Goal: Task Accomplishment & Management: Manage account settings

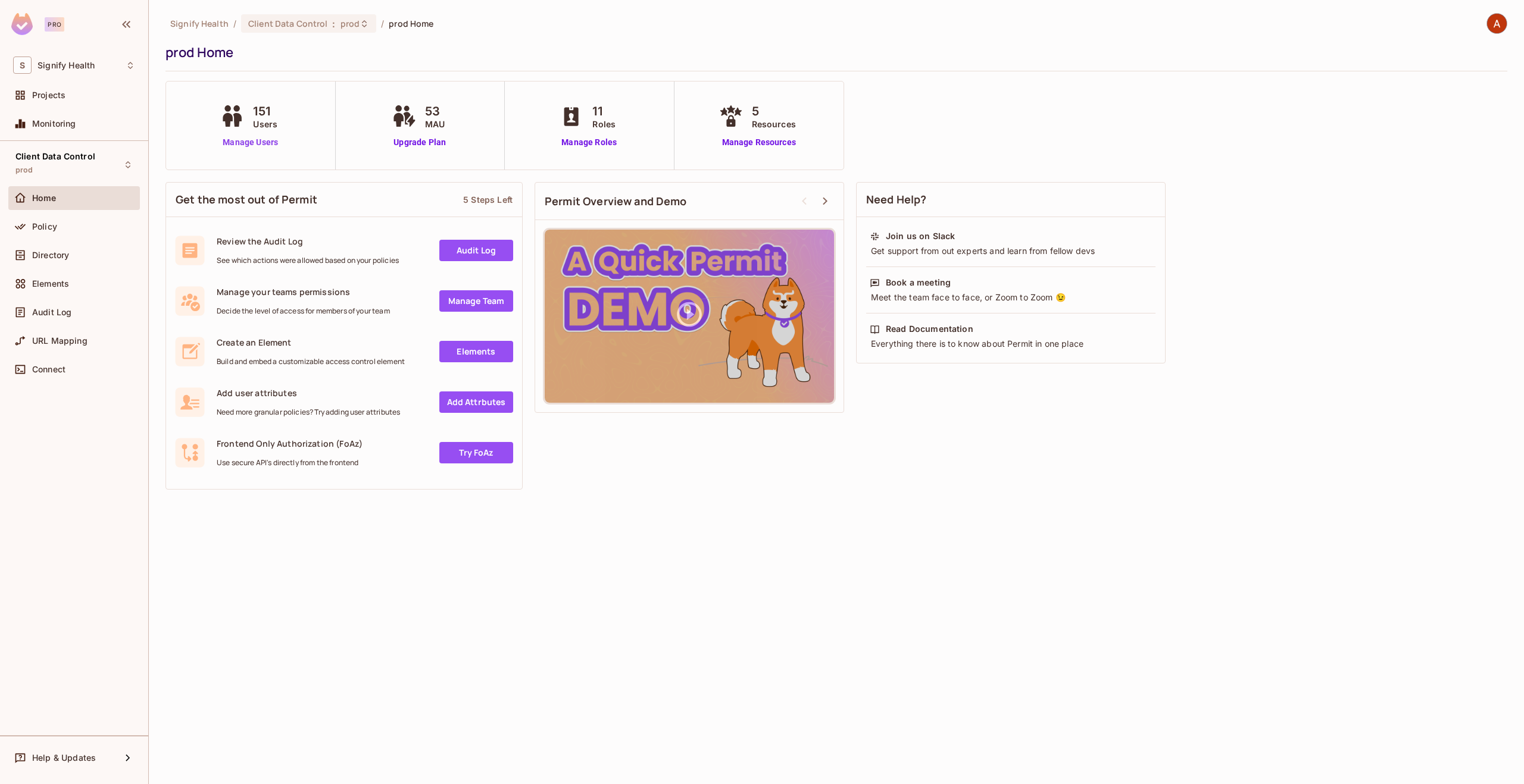
click at [268, 137] on link "Manage Users" at bounding box center [249, 143] width 66 height 13
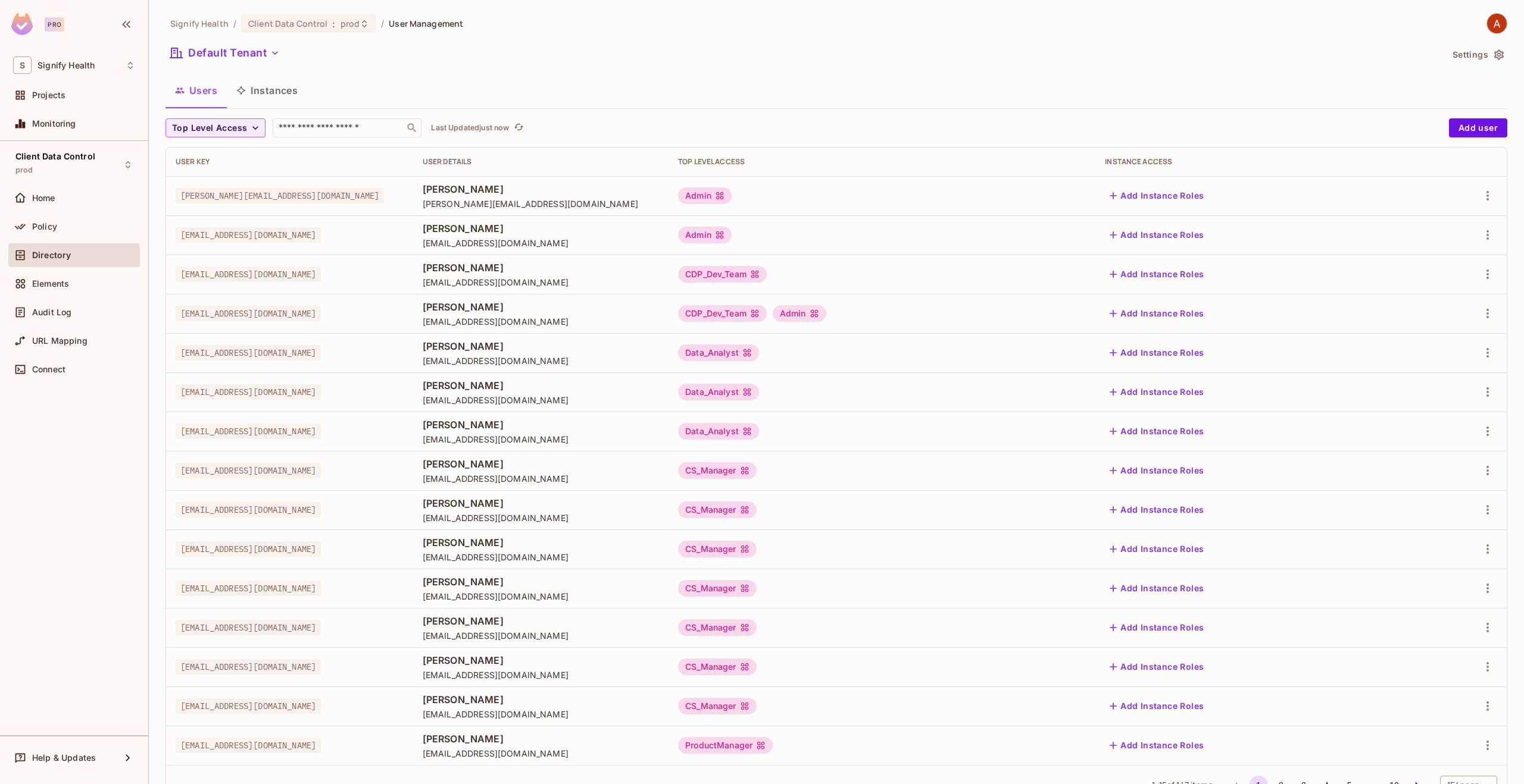
click at [320, 131] on input "text" at bounding box center [339, 127] width 125 height 12
type input "*****"
click at [1457, 132] on button "Add user" at bounding box center [1478, 127] width 59 height 19
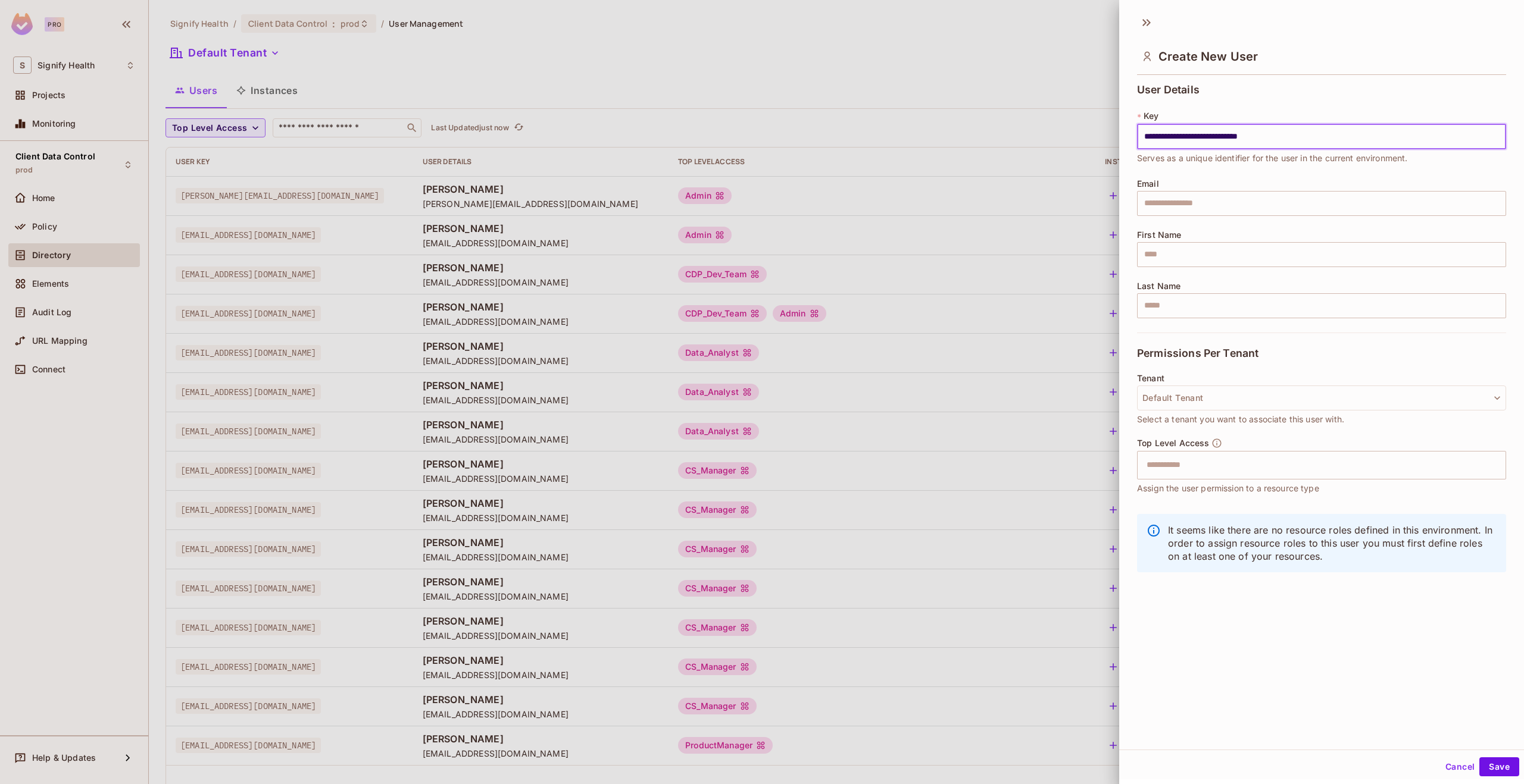
type input "**********"
paste input "**********"
type input "**********"
type input "*****"
type input "******"
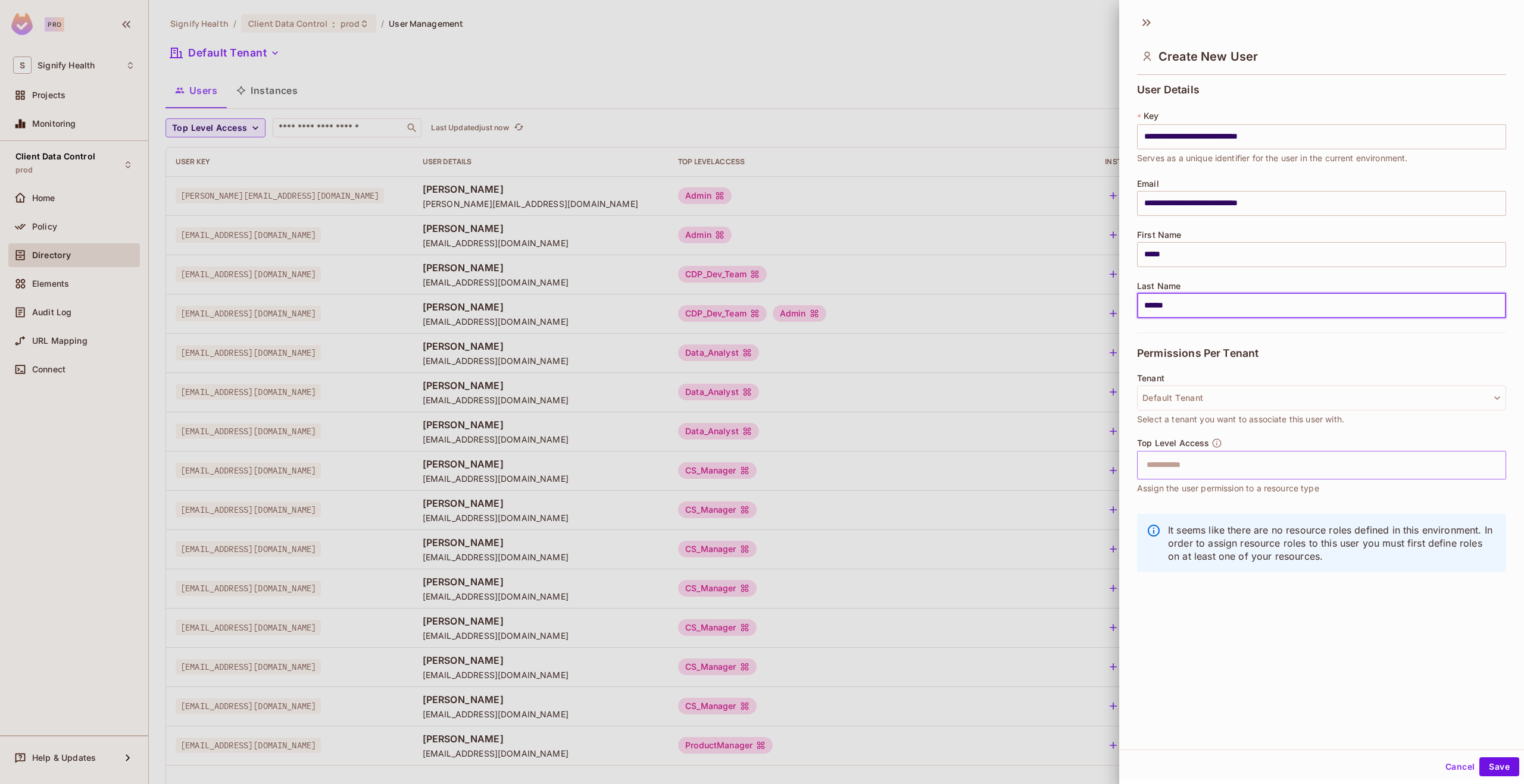
click at [1200, 469] on input "text" at bounding box center [1311, 465] width 343 height 23
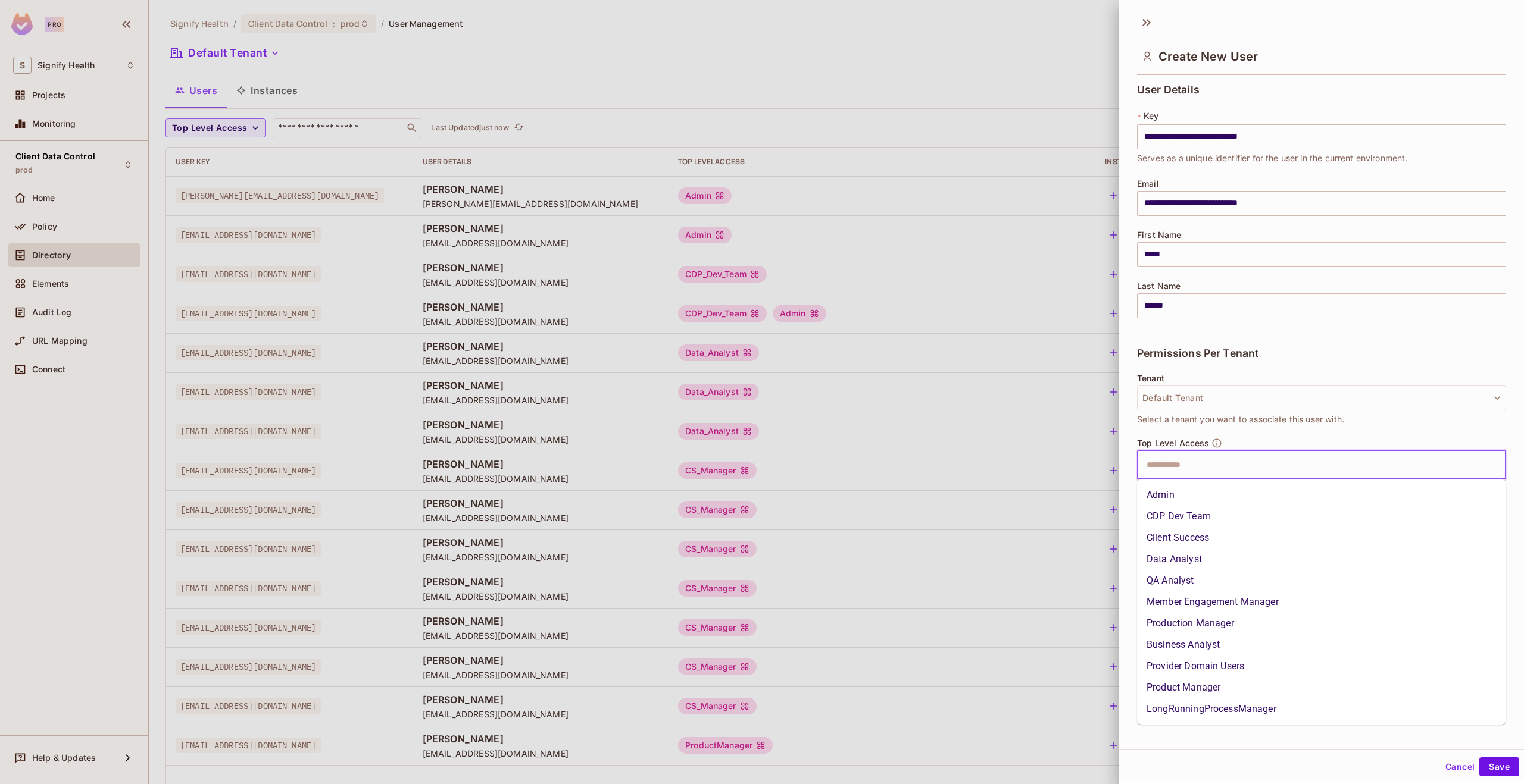
click at [1188, 602] on li "Member Engagement Manager" at bounding box center [1321, 602] width 369 height 22
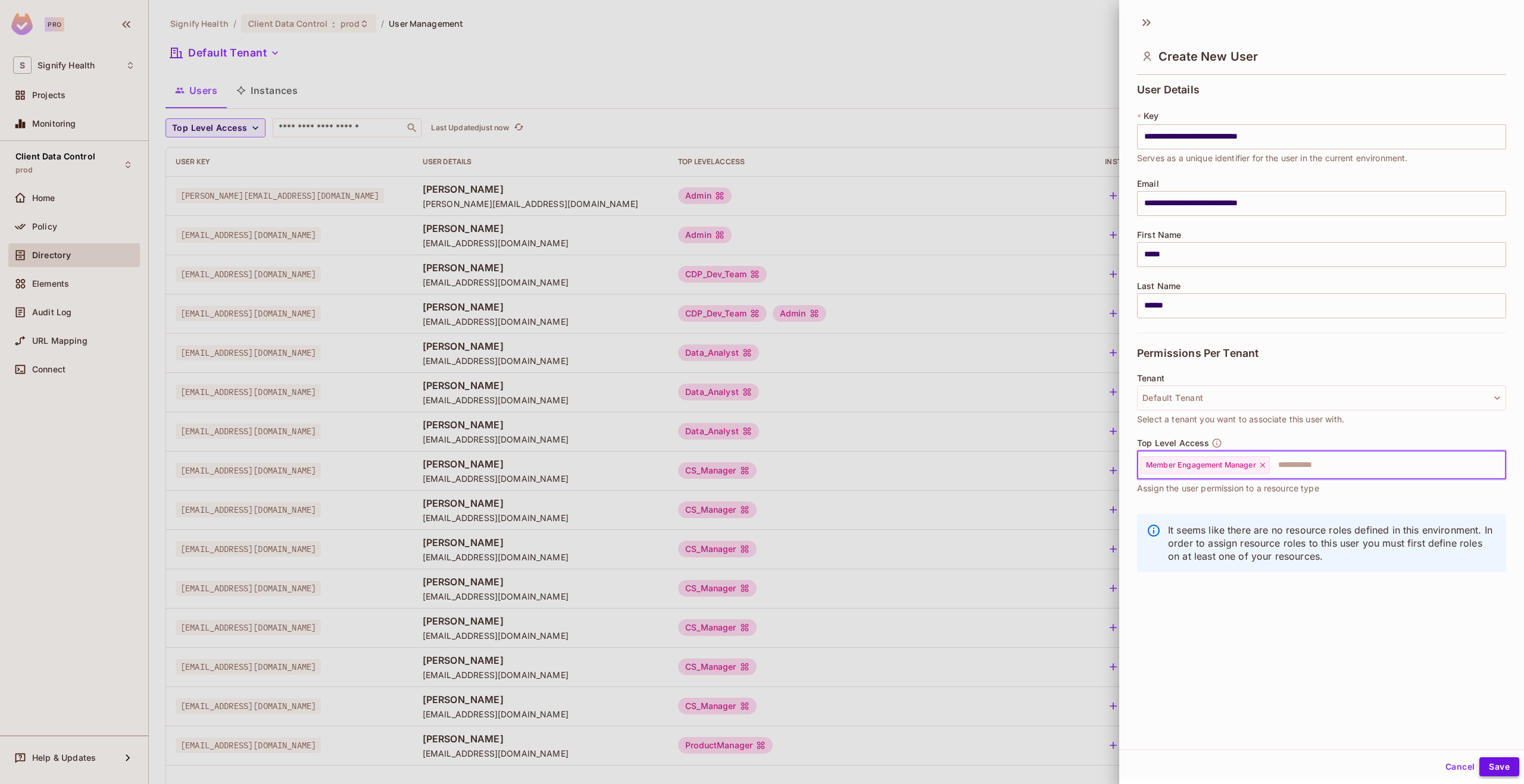
click at [1506, 765] on button "Save" at bounding box center [1499, 767] width 40 height 19
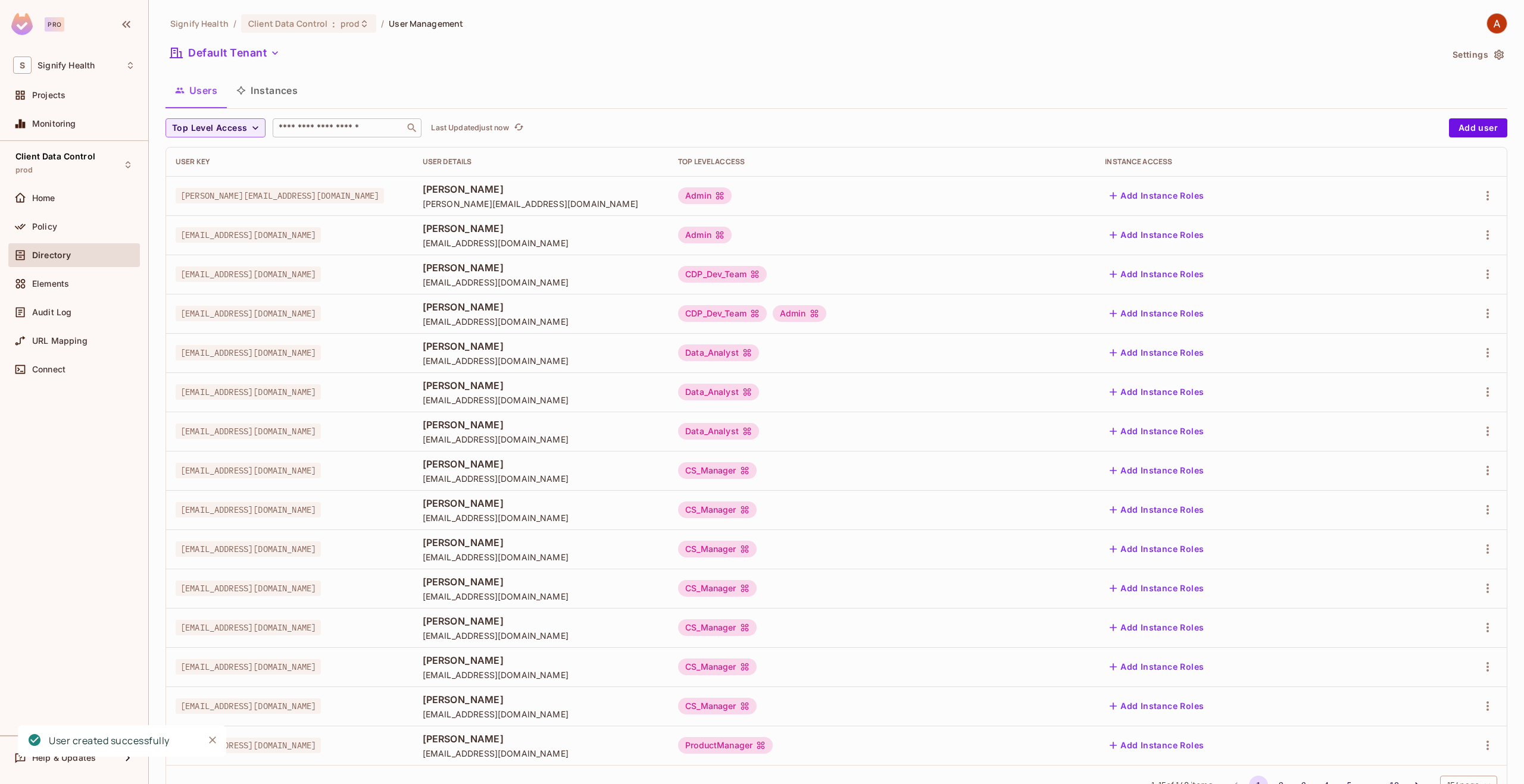
click at [303, 127] on input "text" at bounding box center [339, 127] width 125 height 12
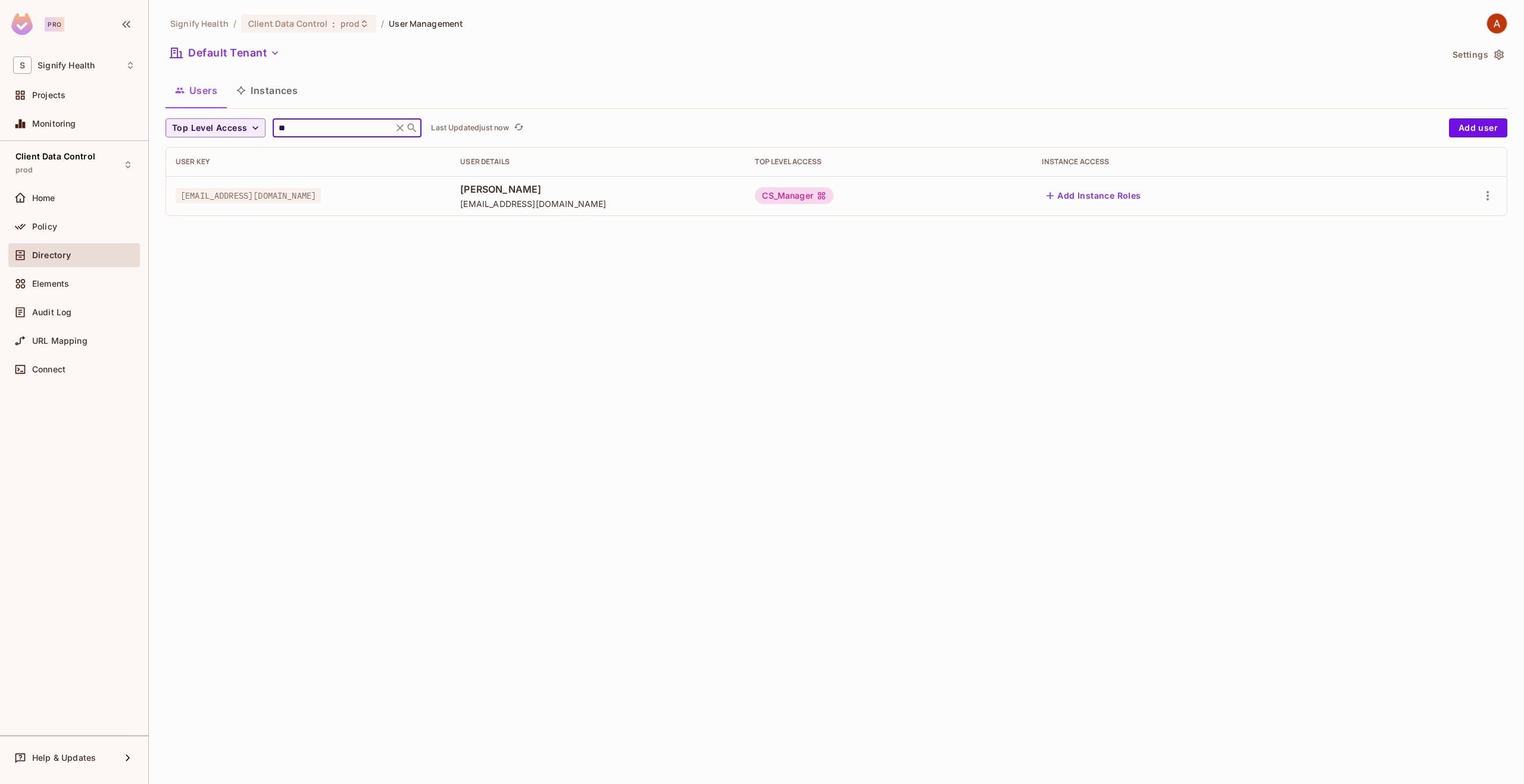
type input "*"
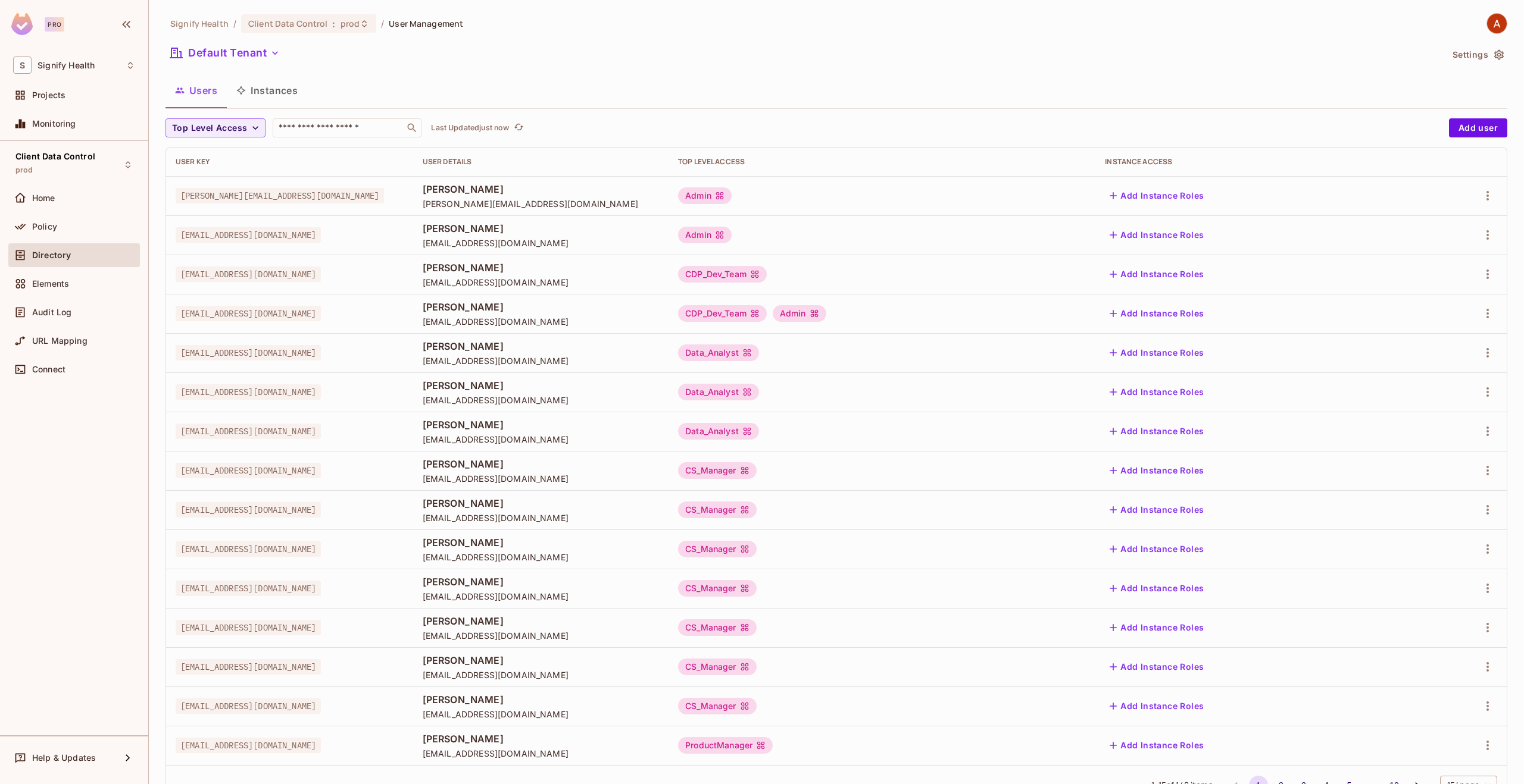
scroll to position [47, 0]
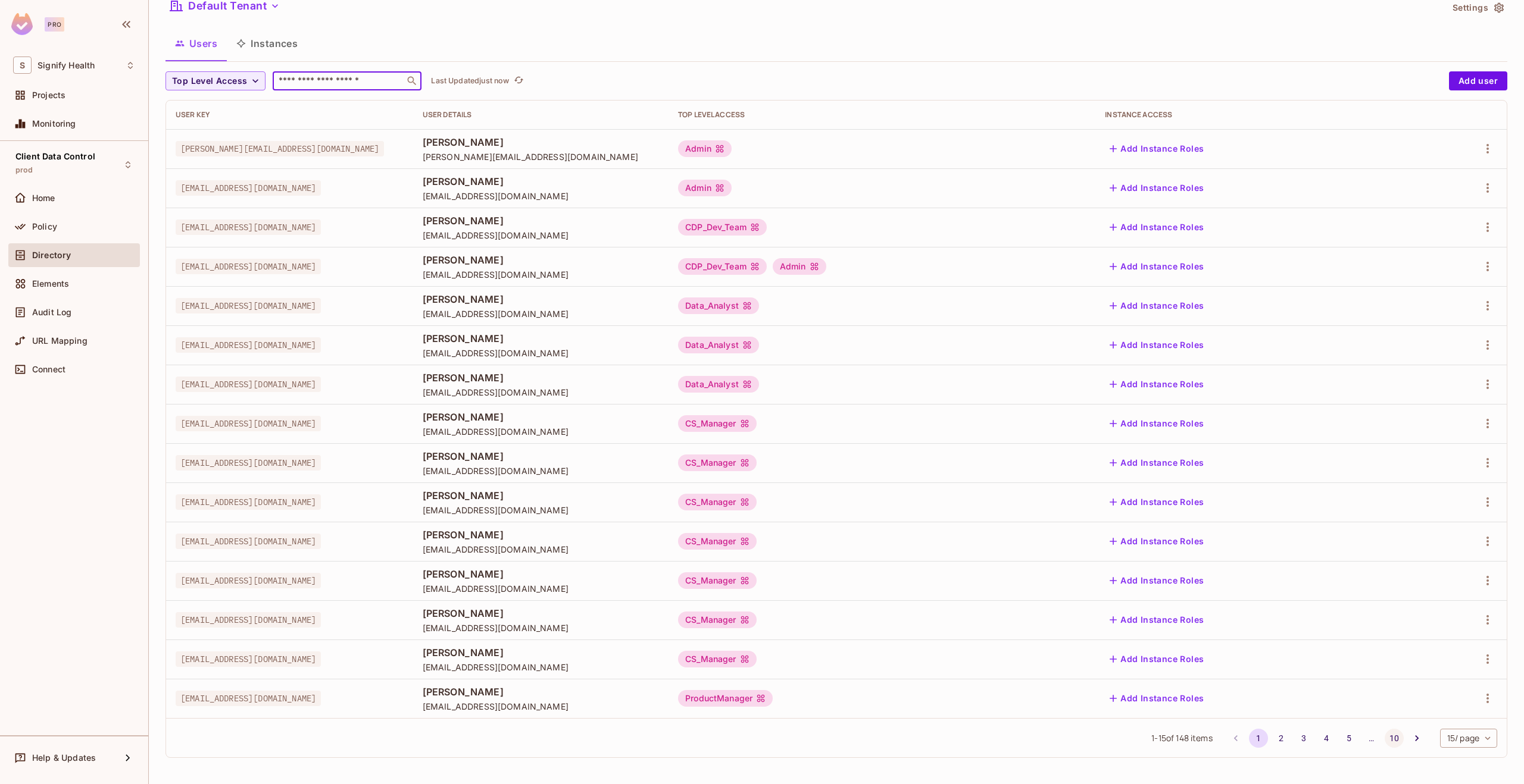
click at [1390, 738] on button "10" at bounding box center [1394, 738] width 19 height 19
click at [1390, 738] on div "Signify Health / Client Data Control : prod / User Management Default Tenant Se…" at bounding box center [837, 392] width 1375 height 784
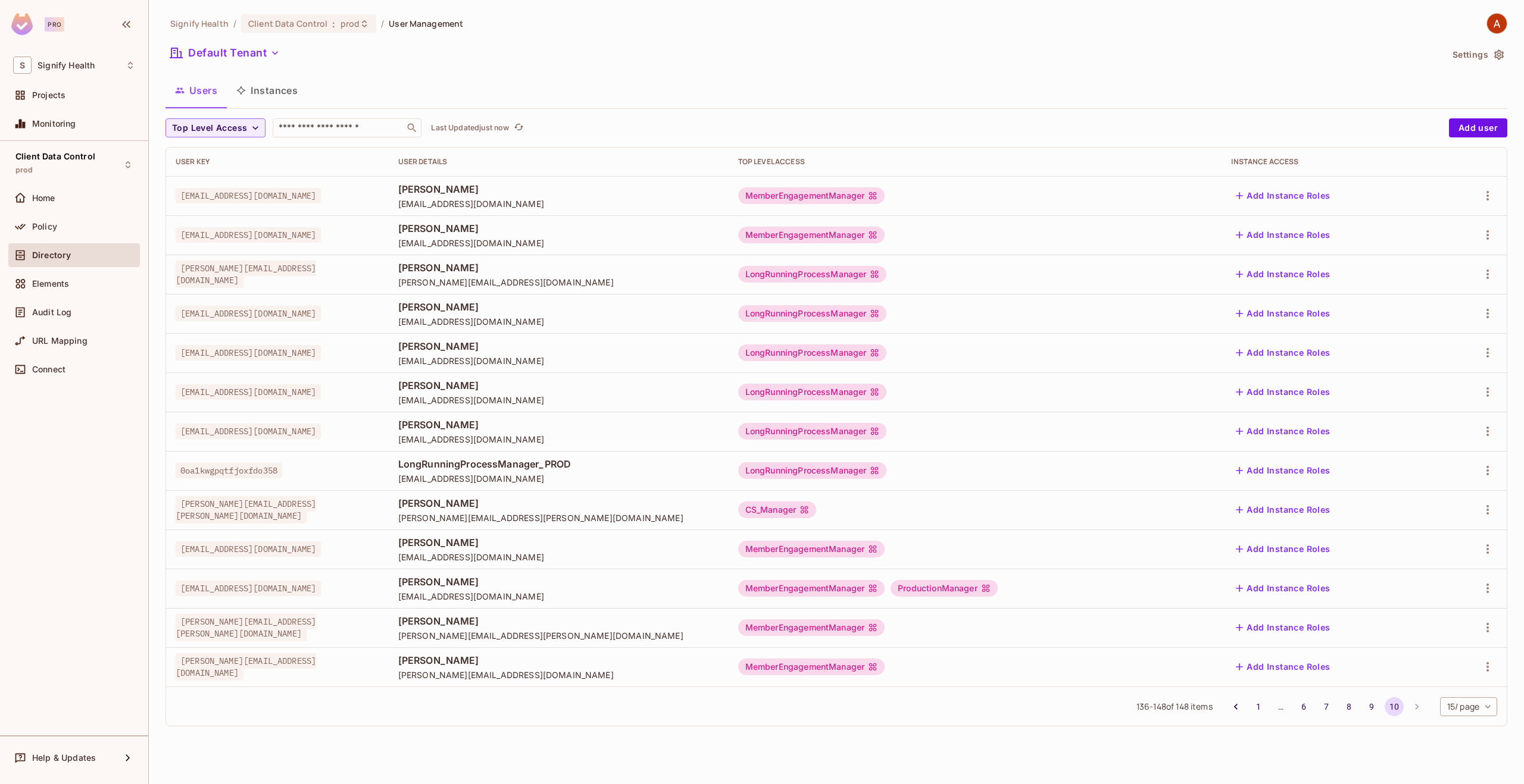
click at [557, 593] on span "[EMAIL_ADDRESS][DOMAIN_NAME]" at bounding box center [558, 596] width 321 height 12
click at [1486, 663] on icon "button" at bounding box center [1488, 667] width 14 height 14
click at [1435, 694] on li "Edit" at bounding box center [1435, 694] width 106 height 26
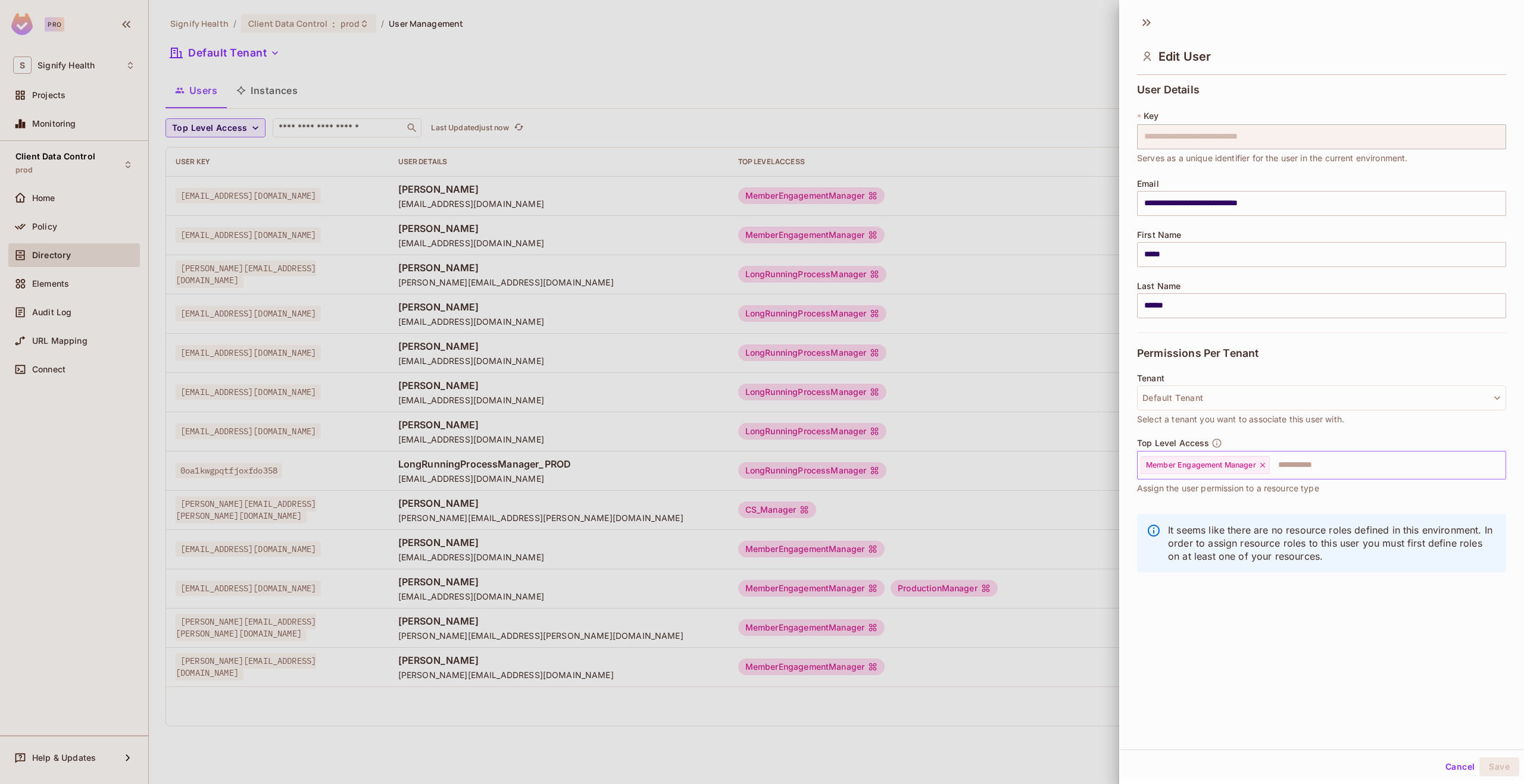
click at [1259, 467] on icon at bounding box center [1262, 465] width 8 height 8
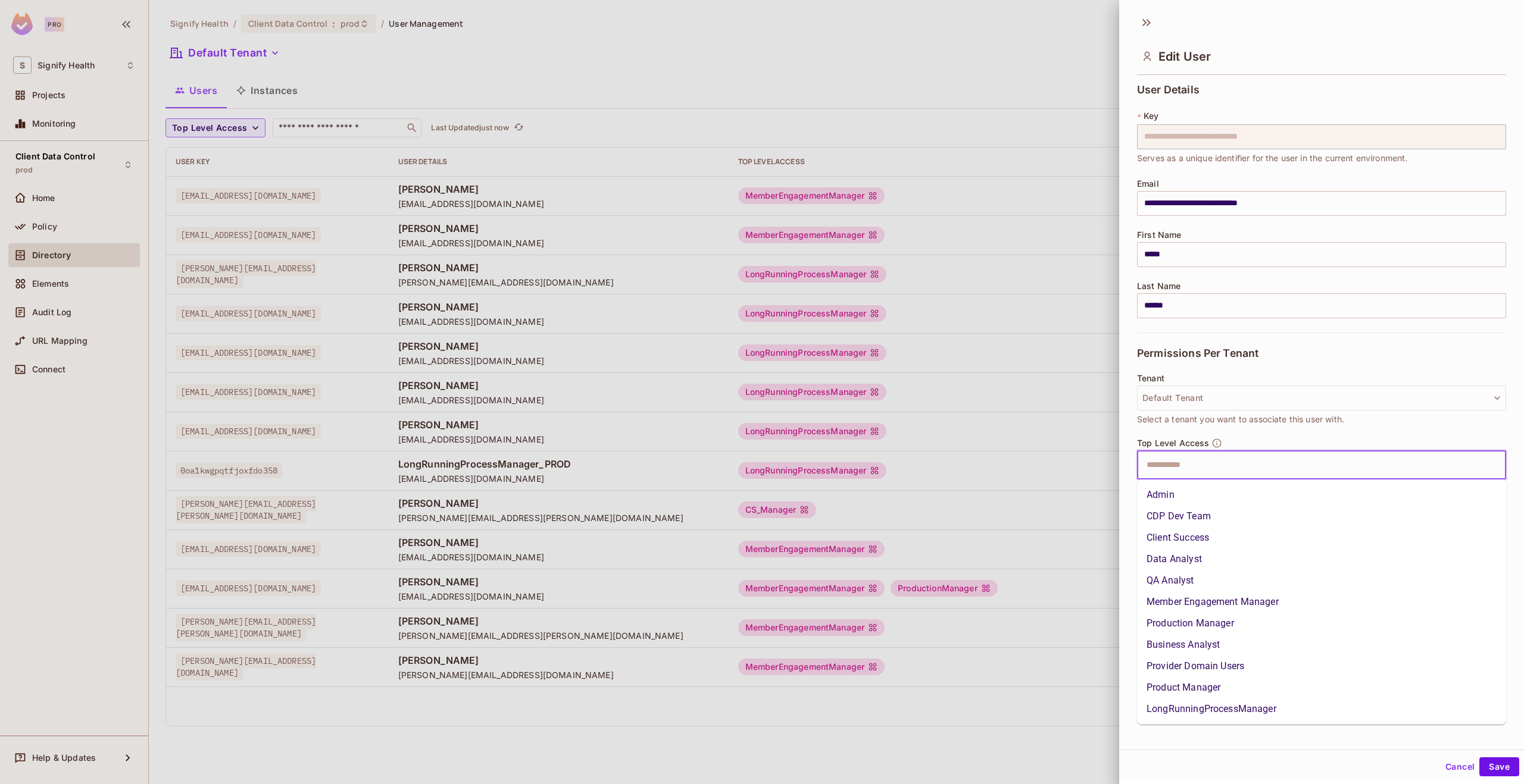
click at [1229, 469] on input "text" at bounding box center [1311, 465] width 343 height 23
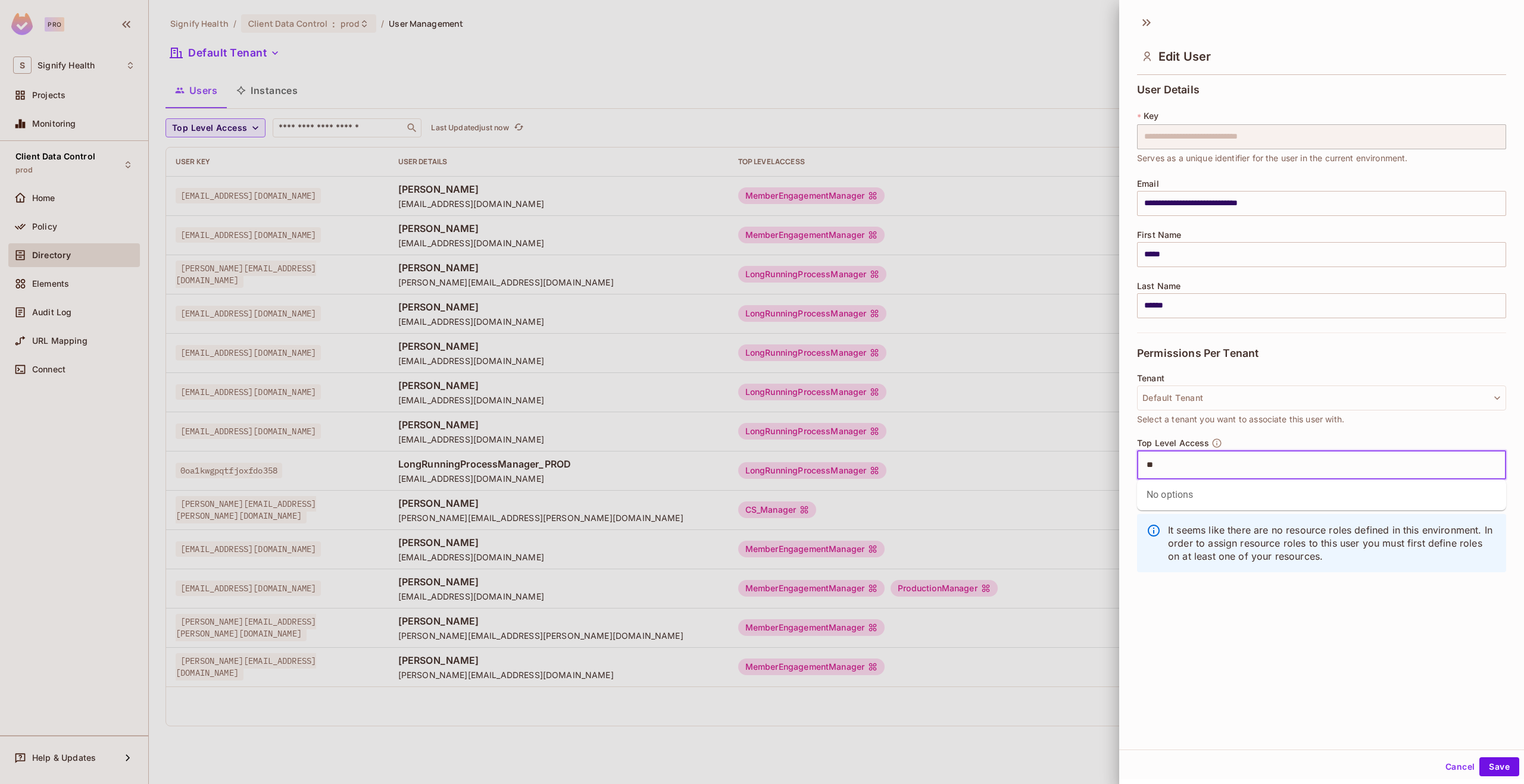
type input "*"
click at [1494, 768] on button "Save" at bounding box center [1499, 767] width 40 height 19
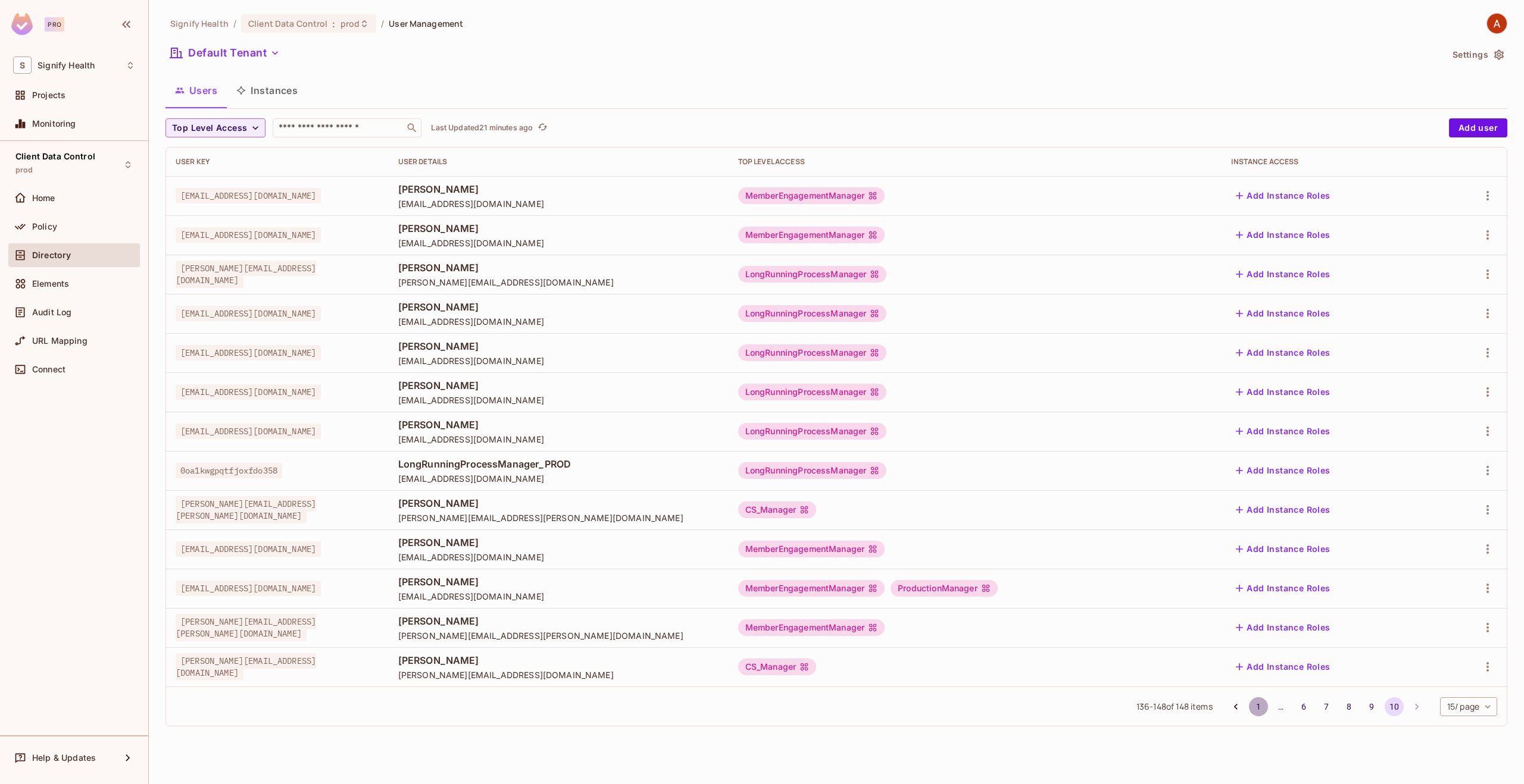
click at [1260, 707] on button "1" at bounding box center [1258, 706] width 19 height 19
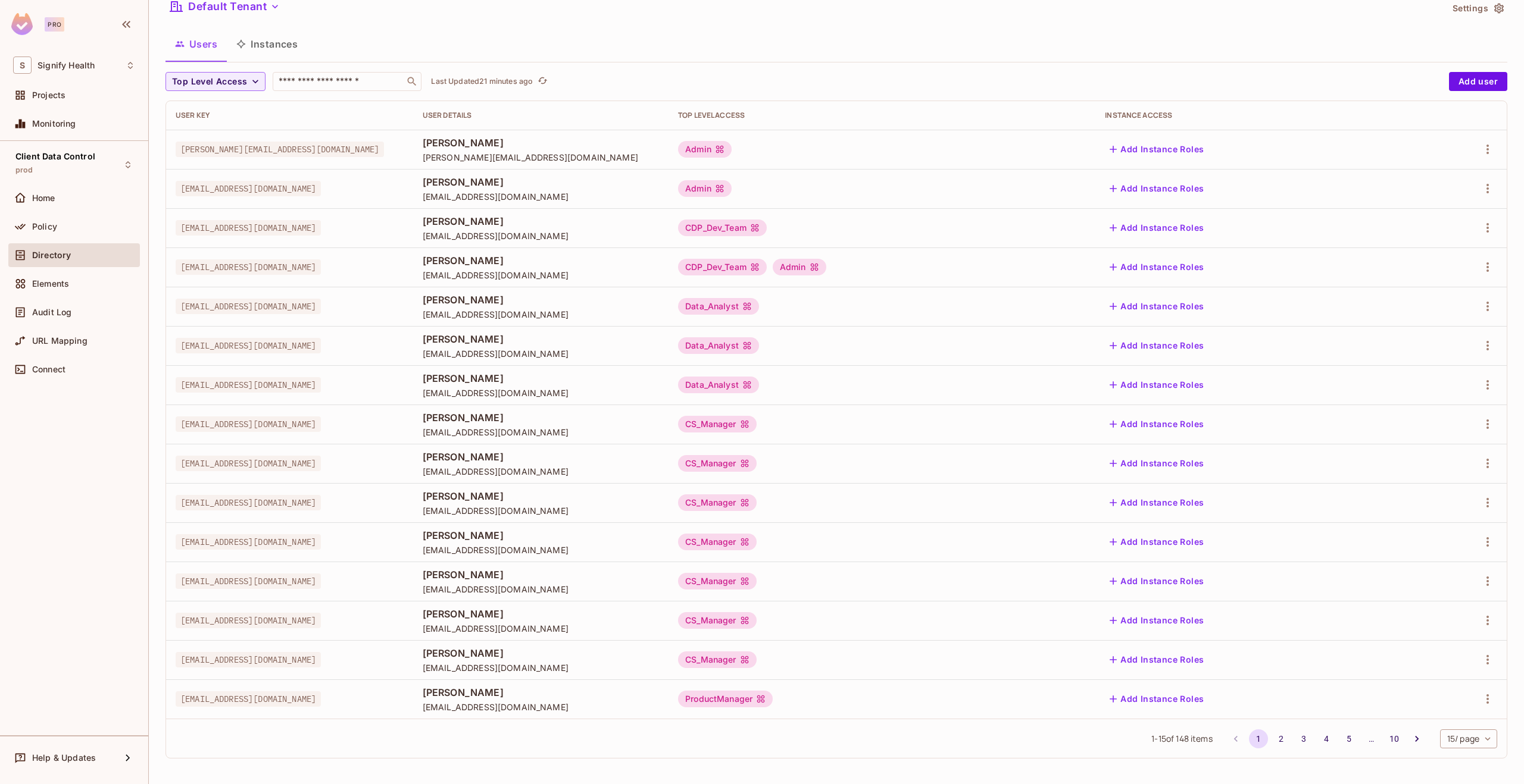
scroll to position [47, 0]
click at [1282, 743] on button "2" at bounding box center [1280, 738] width 19 height 19
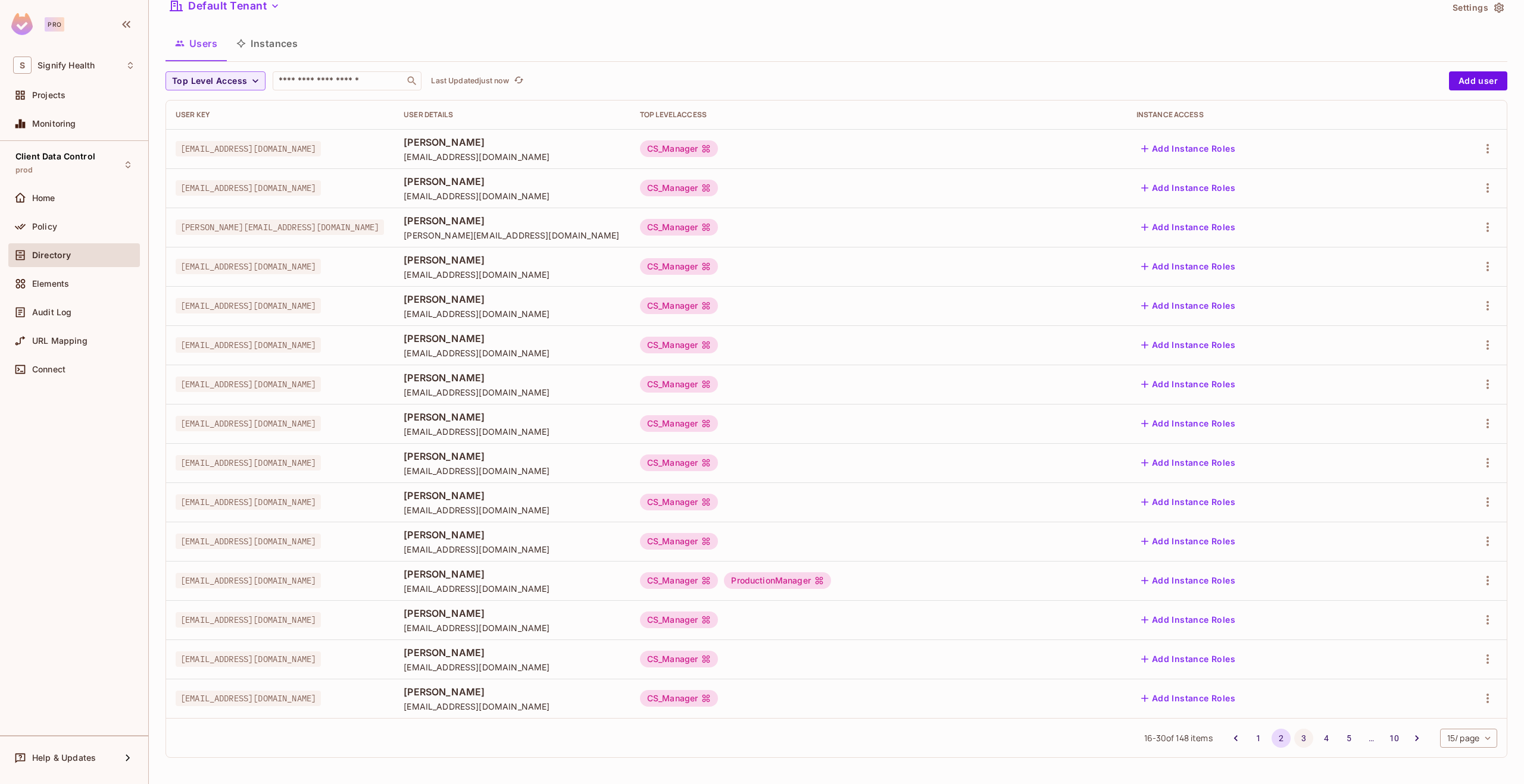
click at [1303, 740] on button "3" at bounding box center [1303, 738] width 19 height 19
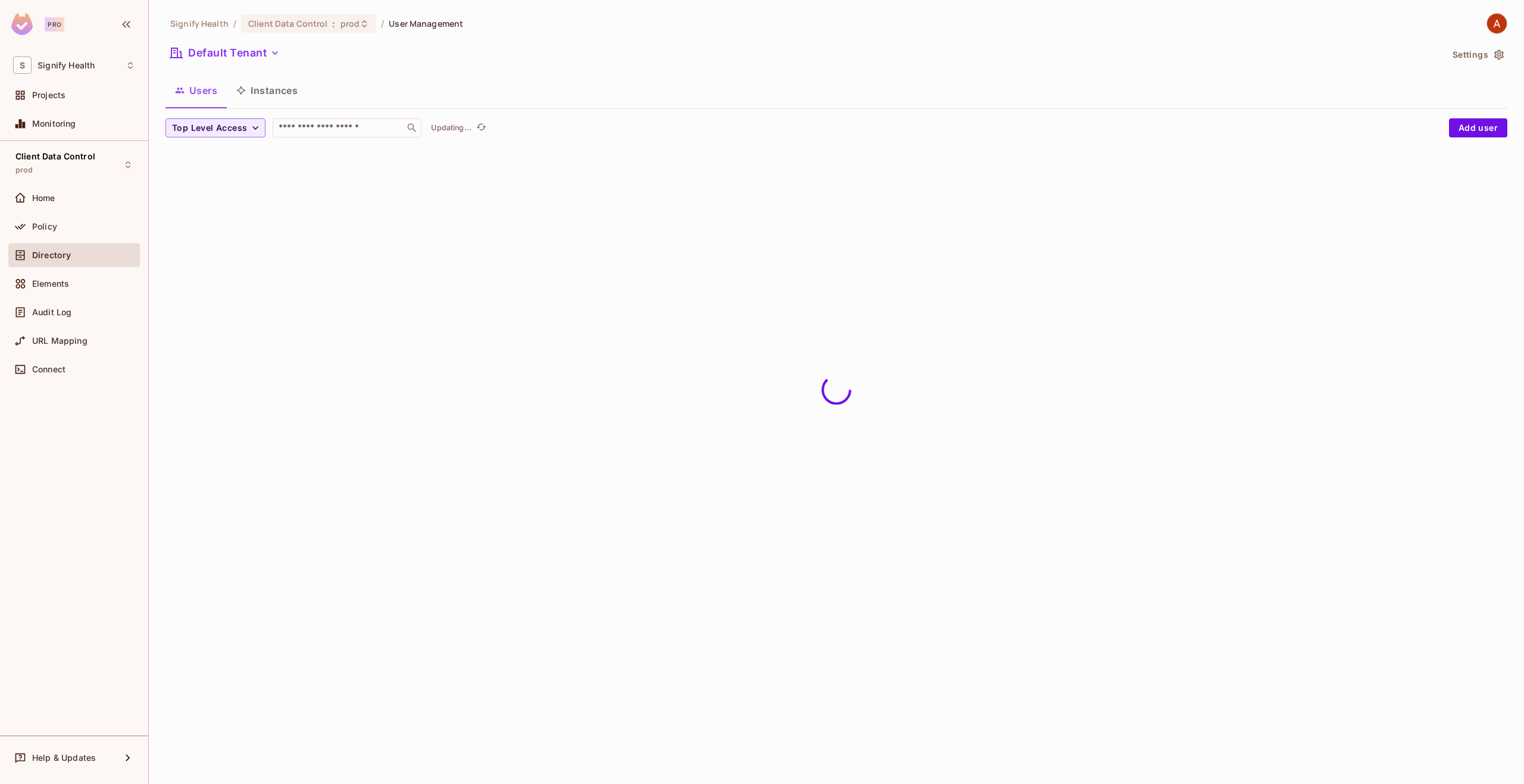
scroll to position [0, 0]
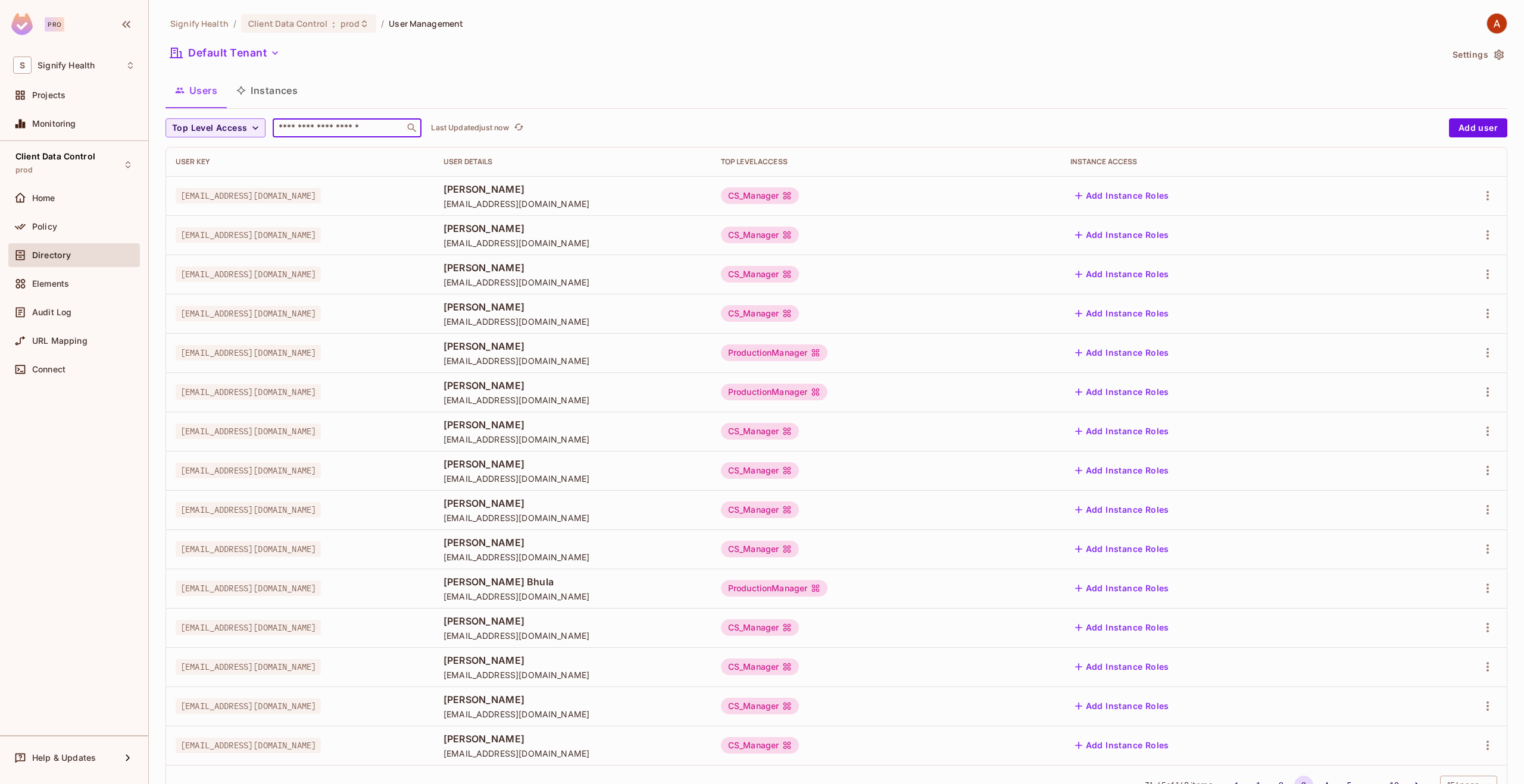
click at [347, 131] on input "text" at bounding box center [339, 127] width 125 height 12
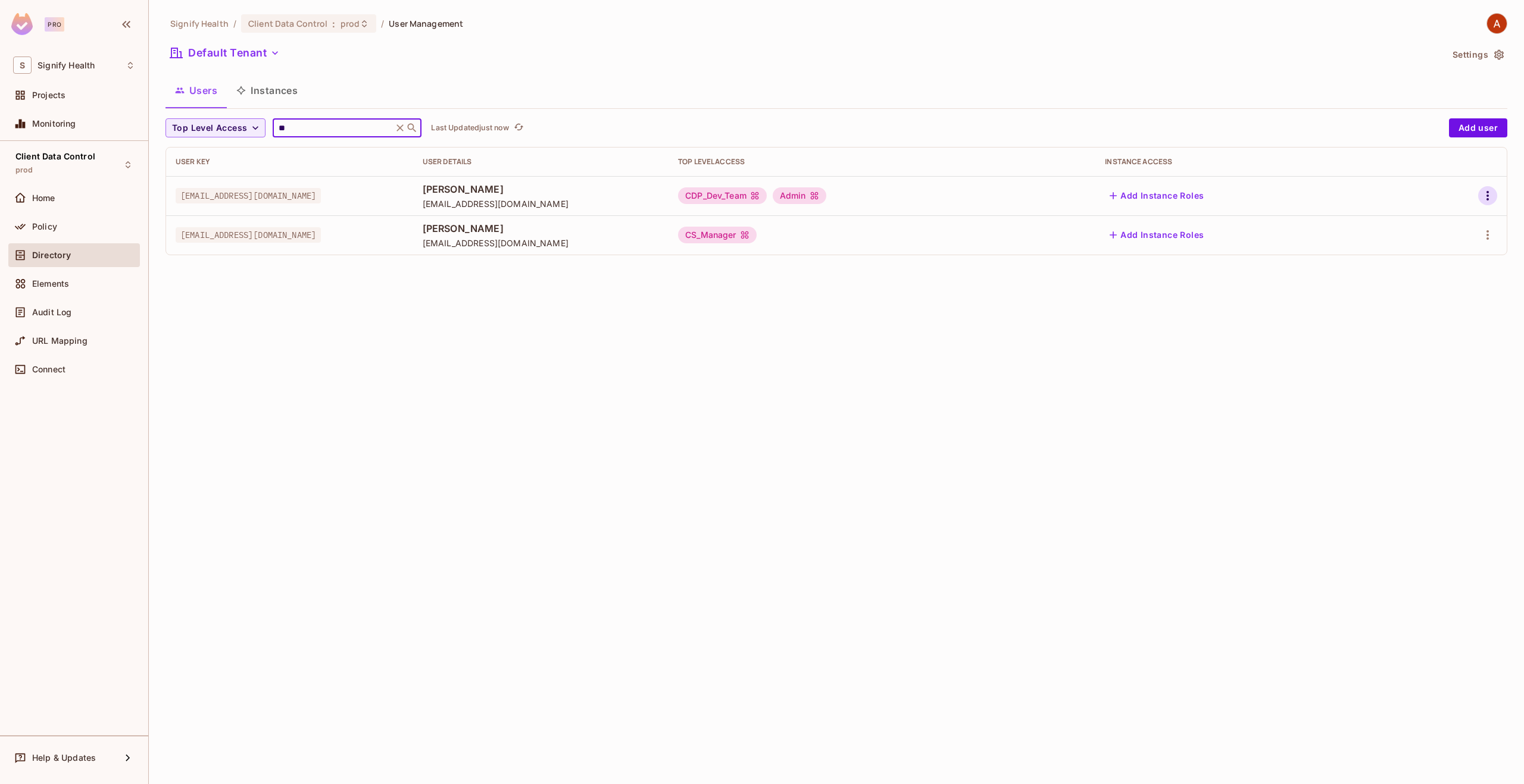
click at [1487, 191] on icon "button" at bounding box center [1487, 195] width 3 height 10
click at [1467, 228] on li "Edit" at bounding box center [1435, 223] width 106 height 26
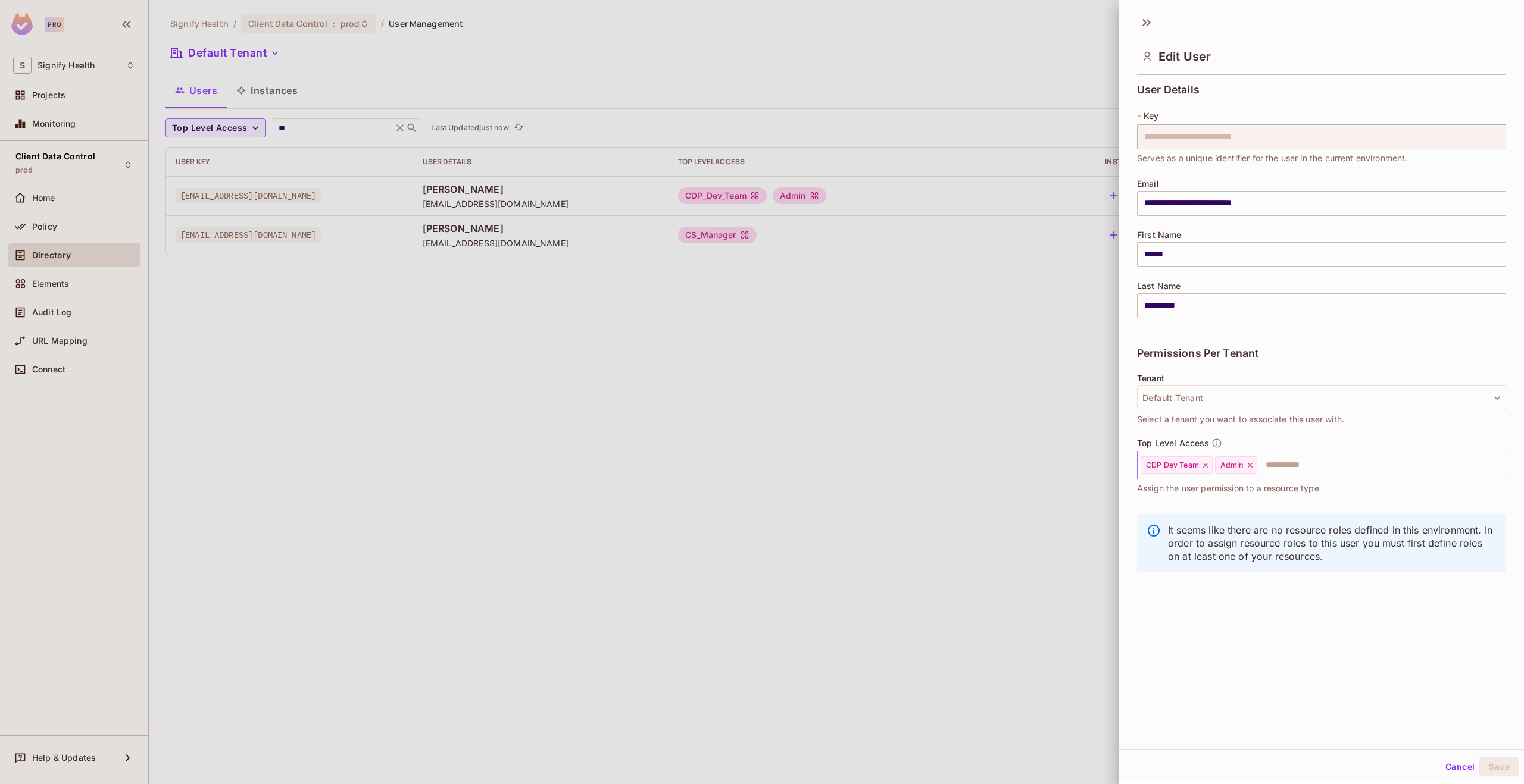
click at [1250, 465] on icon at bounding box center [1248, 465] width 5 height 5
click at [1508, 767] on button "Save" at bounding box center [1499, 767] width 40 height 19
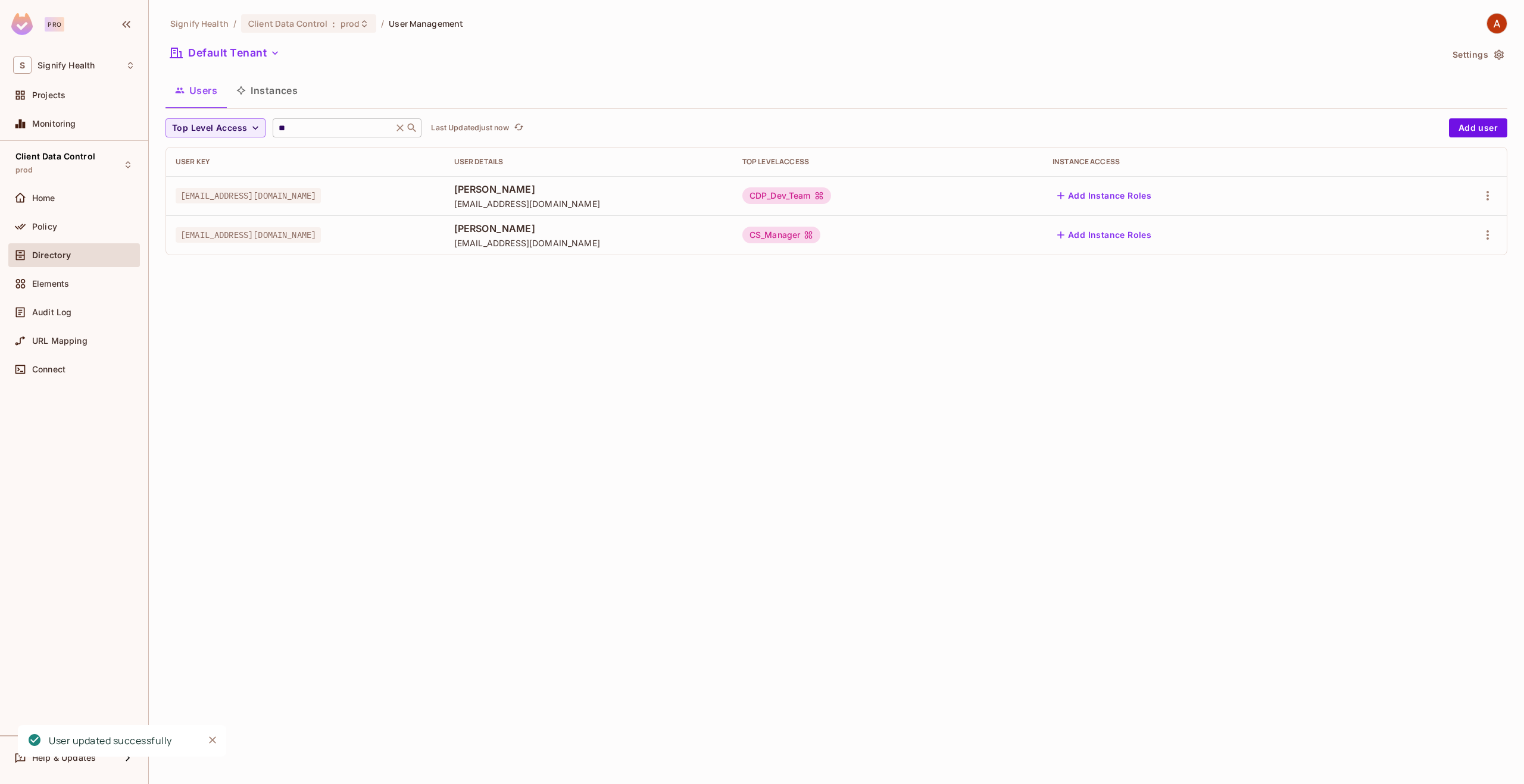
click at [320, 119] on div "** ​" at bounding box center [347, 127] width 149 height 19
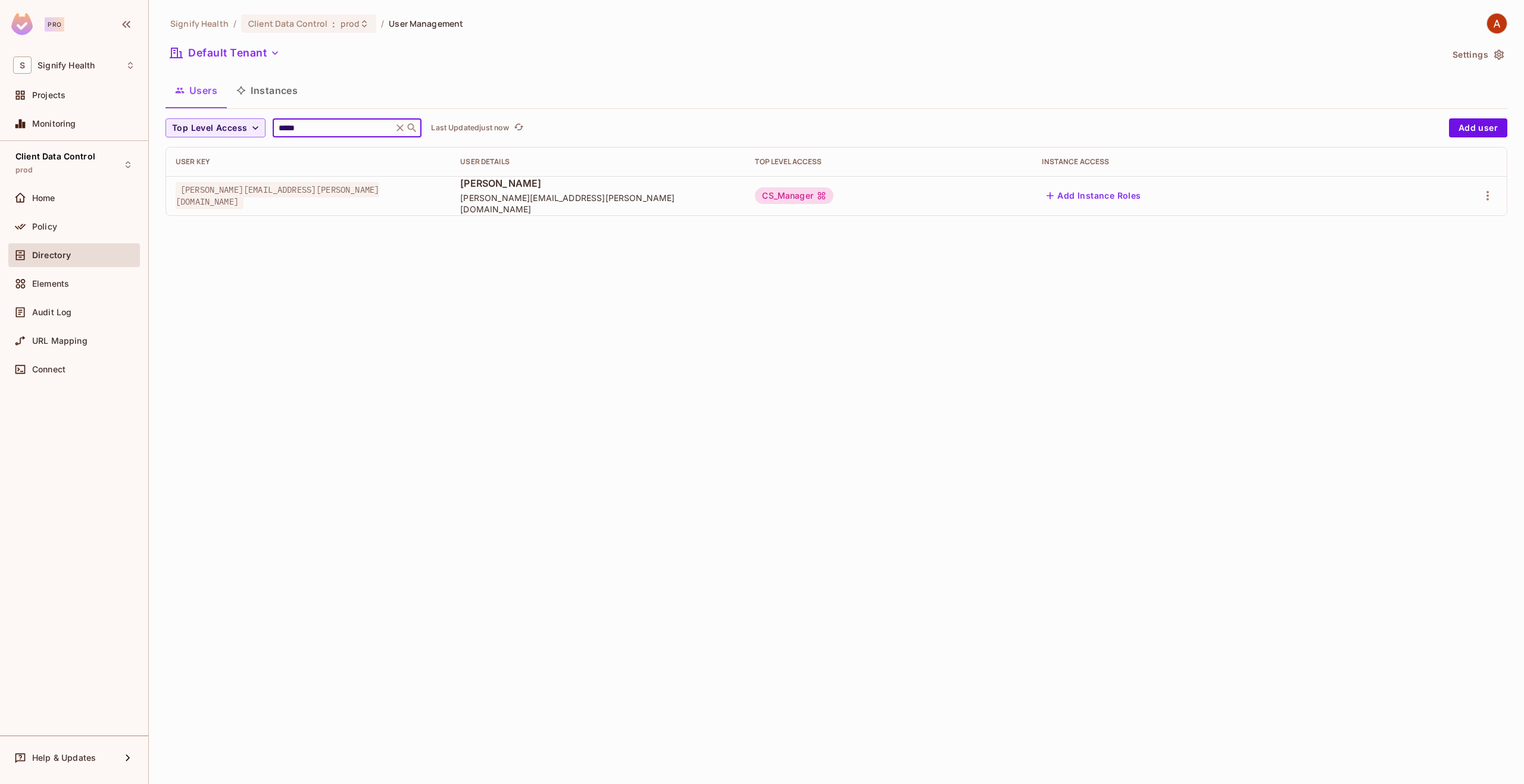
type input "*****"
click at [1509, 192] on div "Signify Health / Client Data Control : prod / User Management Default Tenant Se…" at bounding box center [837, 392] width 1375 height 784
click at [1491, 193] on icon "button" at bounding box center [1488, 196] width 14 height 14
click at [1426, 226] on div "Edit" at bounding box center [1425, 222] width 16 height 12
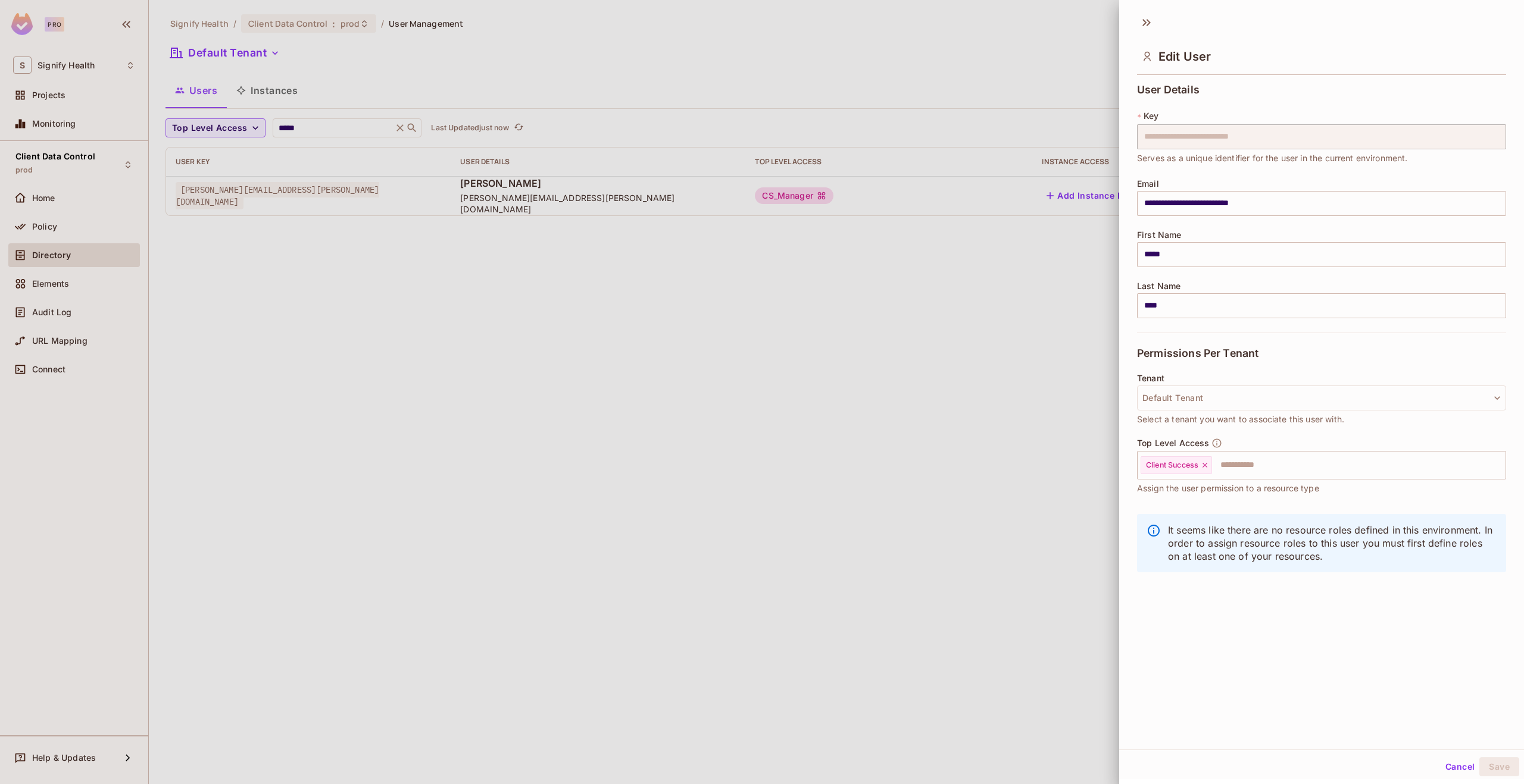
click at [1456, 763] on button "Cancel" at bounding box center [1459, 767] width 39 height 19
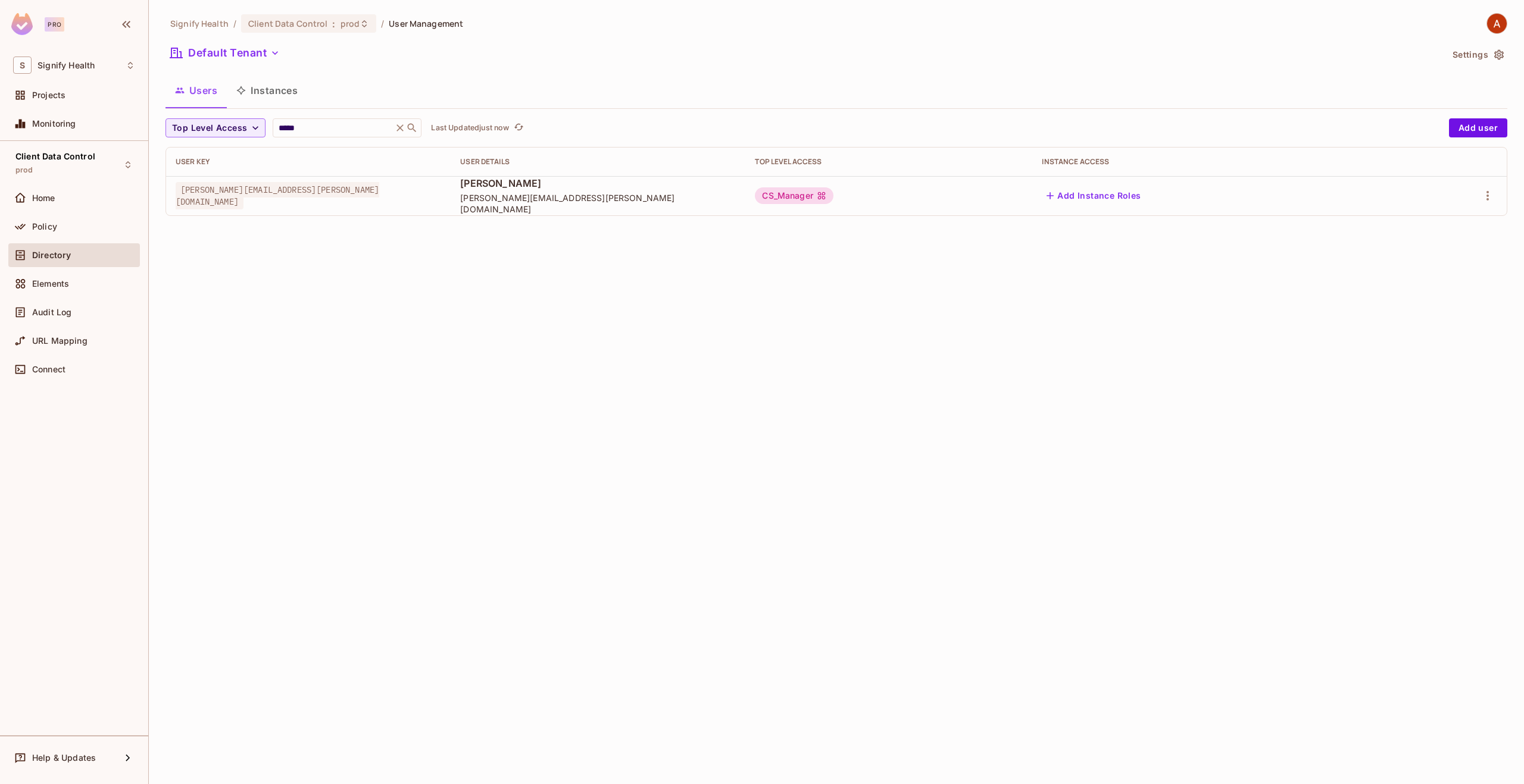
click at [265, 94] on button "Instances" at bounding box center [266, 90] width 80 height 30
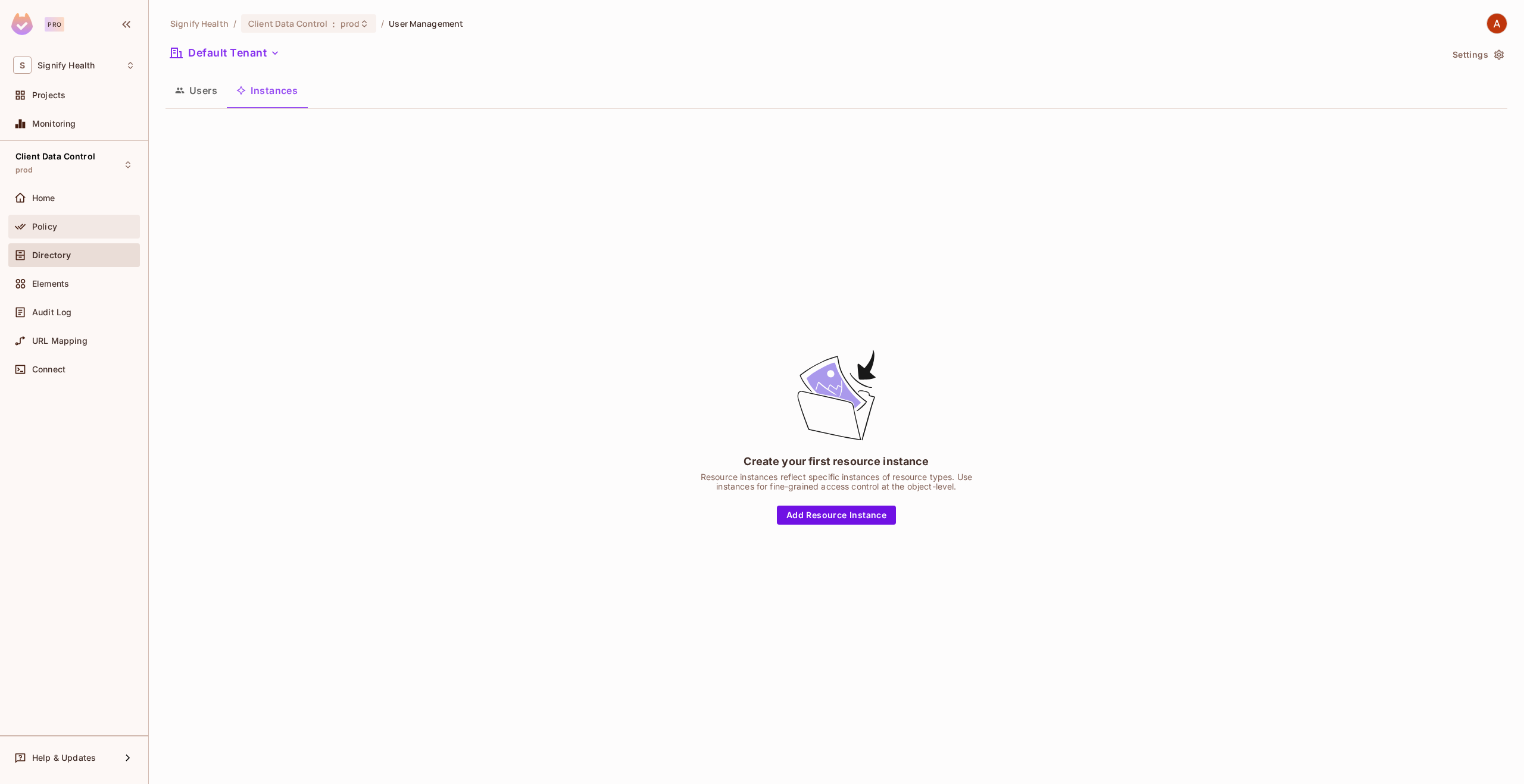
click at [23, 231] on icon at bounding box center [20, 226] width 12 height 12
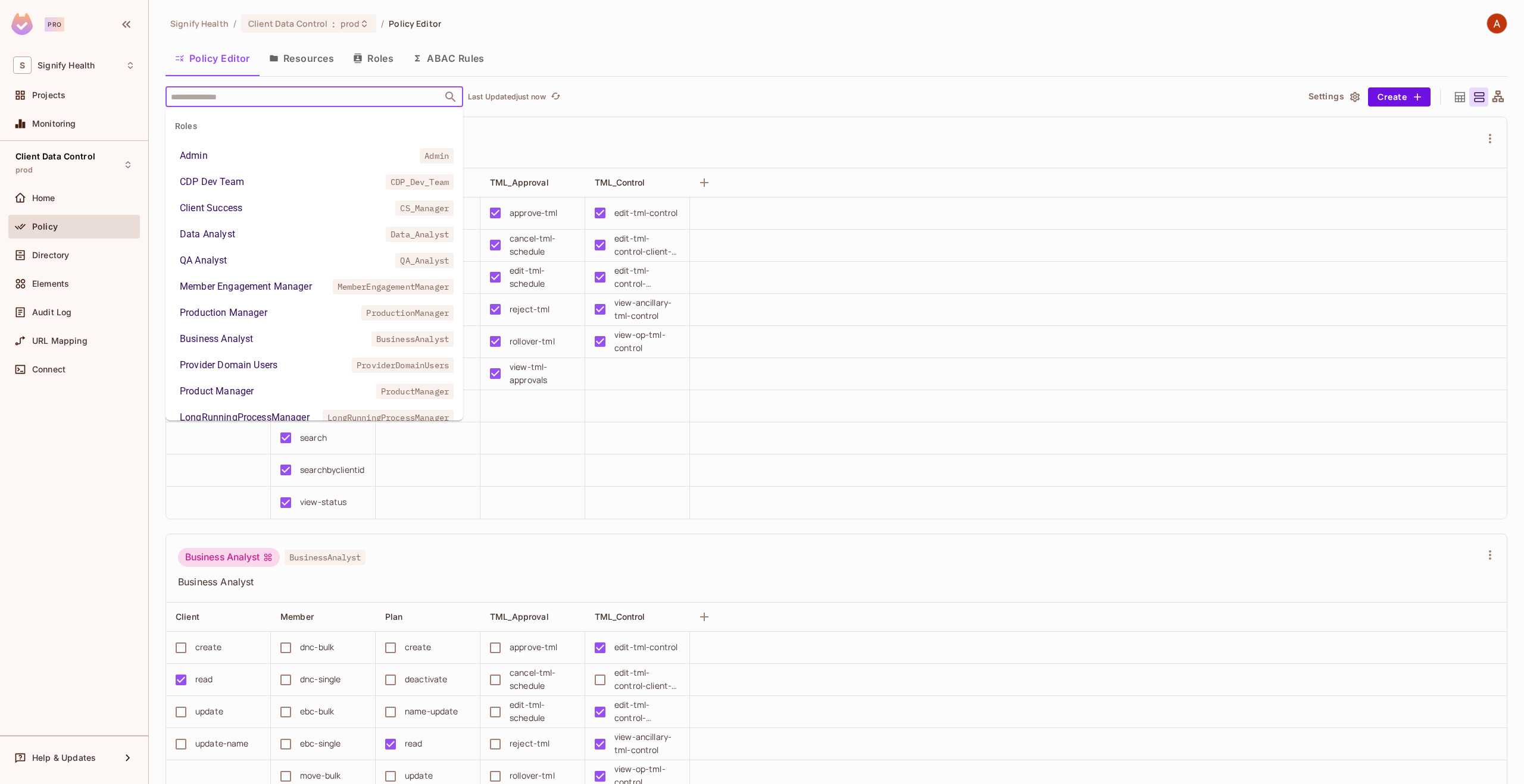
click at [283, 96] on input "text" at bounding box center [304, 97] width 272 height 21
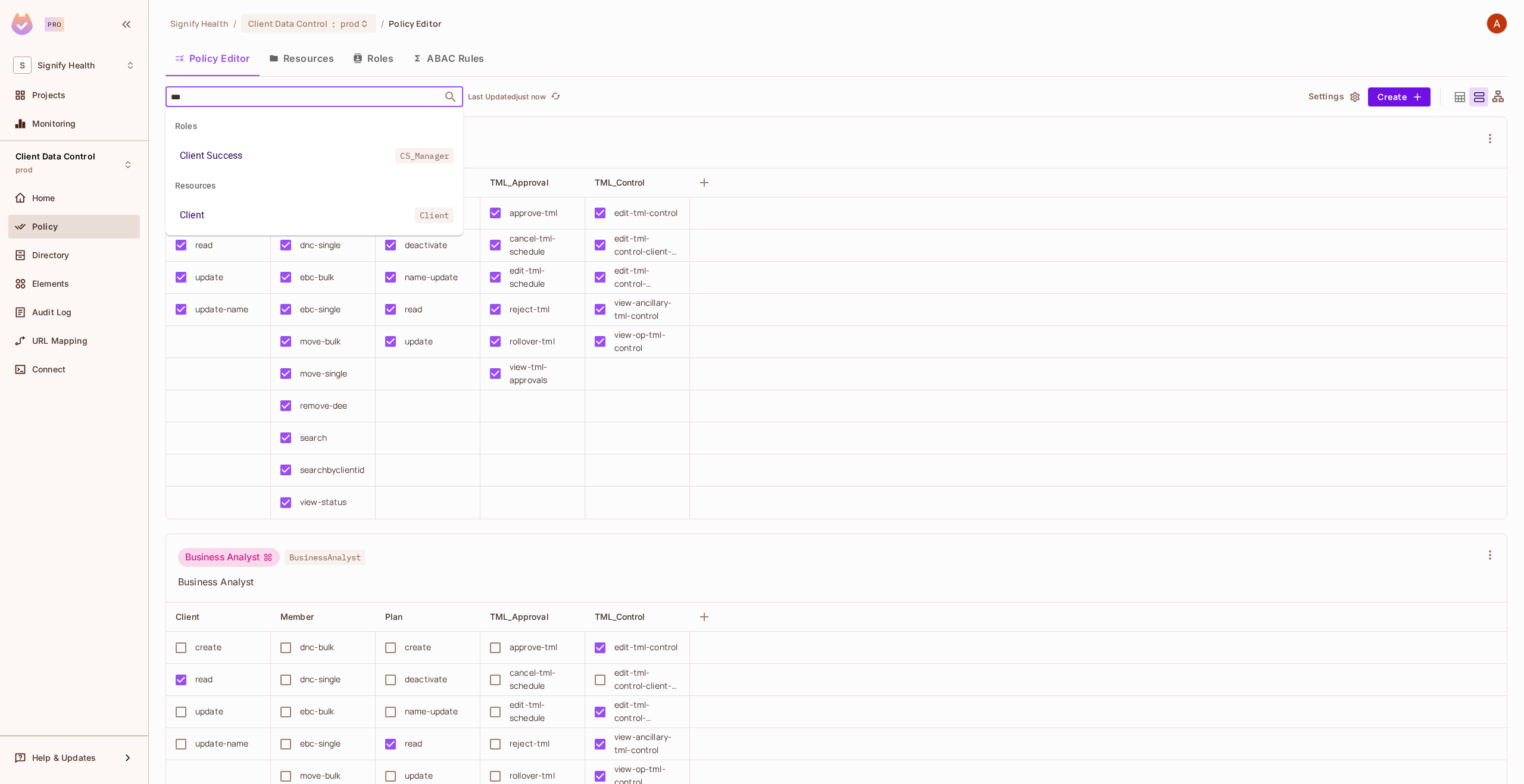
type input "****"
click at [245, 151] on li "Client Success CS_Manager" at bounding box center [313, 156] width 297 height 22
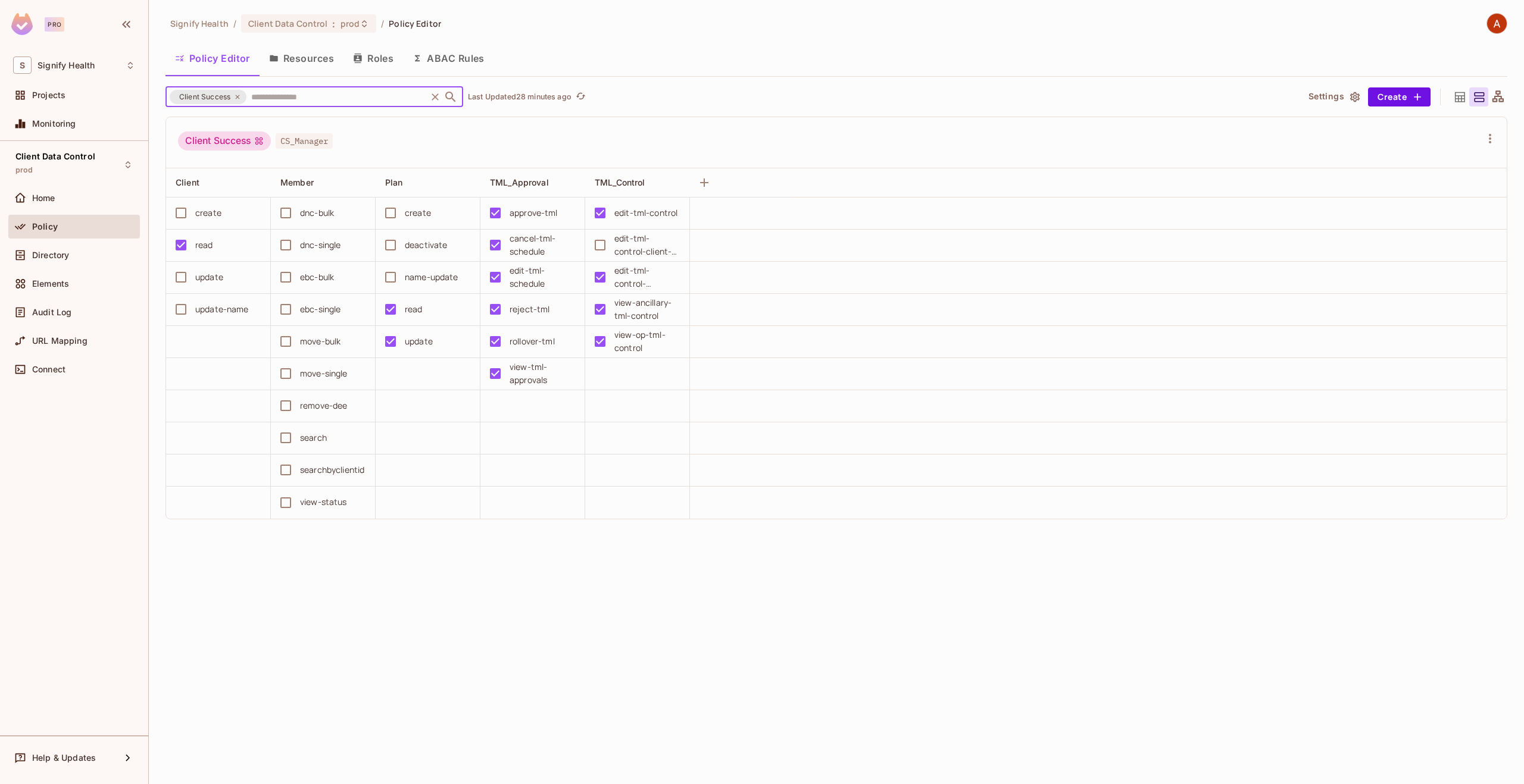
click at [437, 95] on icon "Clear" at bounding box center [435, 97] width 12 height 12
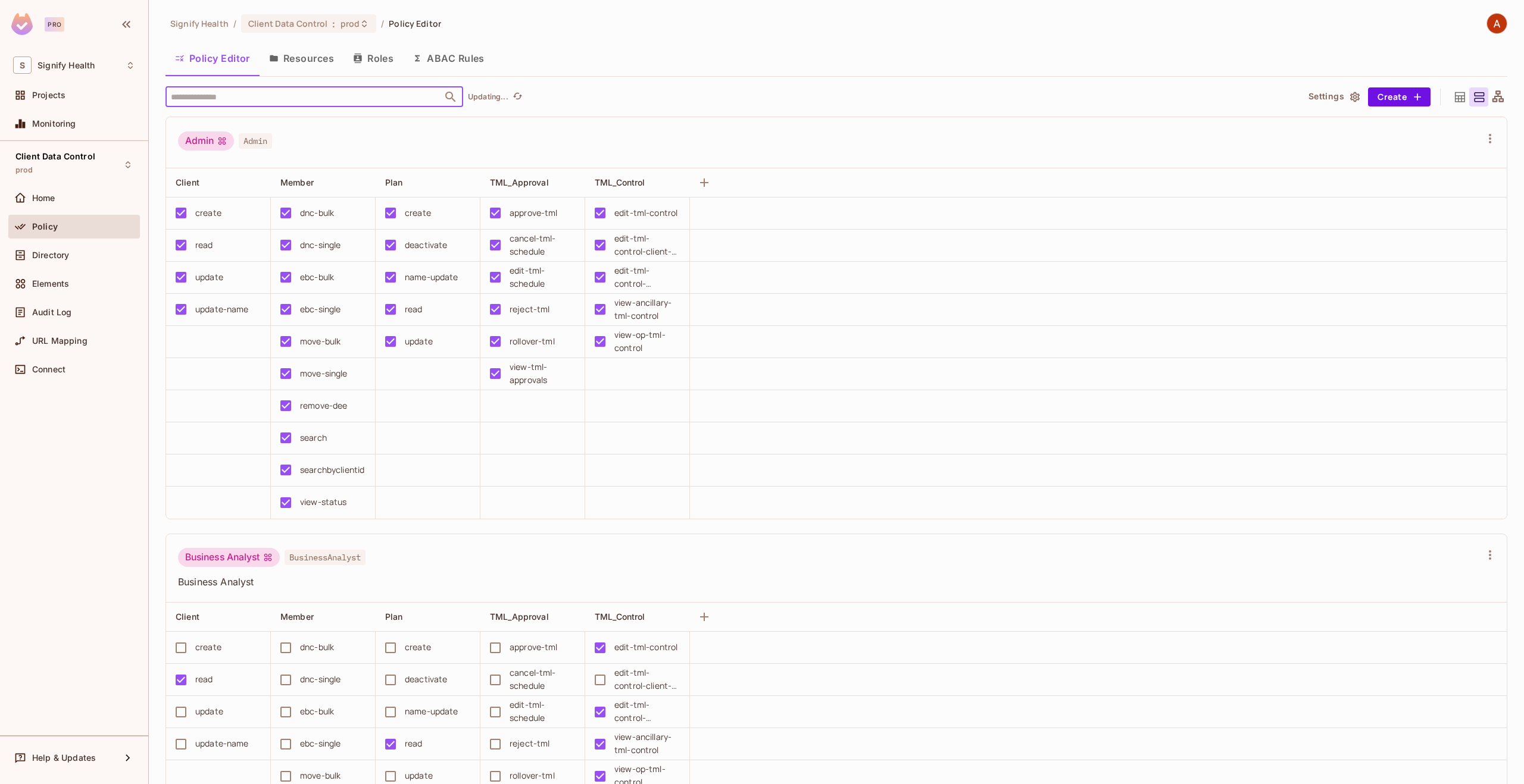
click at [313, 57] on button "Resources" at bounding box center [301, 58] width 84 height 30
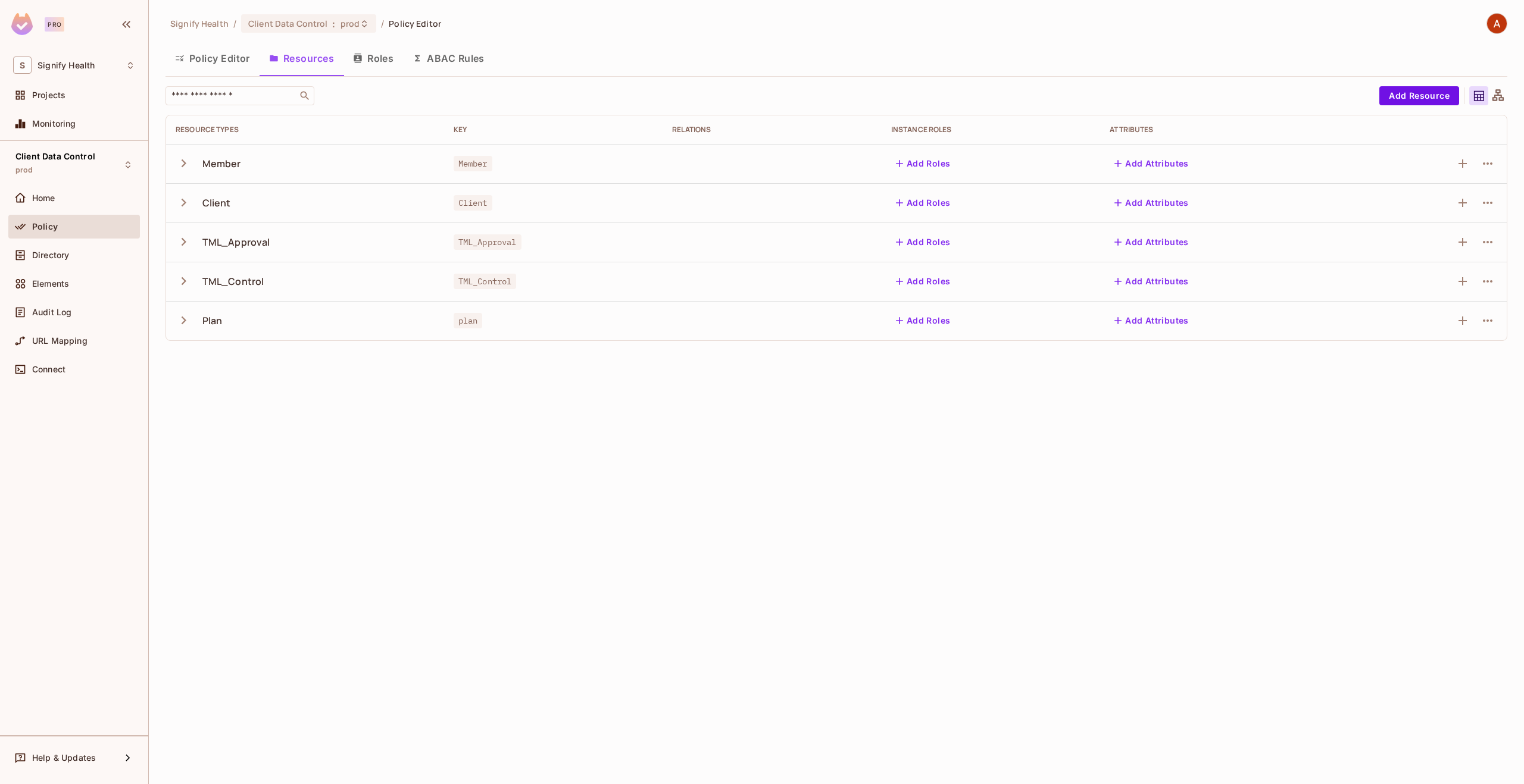
click at [364, 57] on button "Roles" at bounding box center [373, 58] width 60 height 30
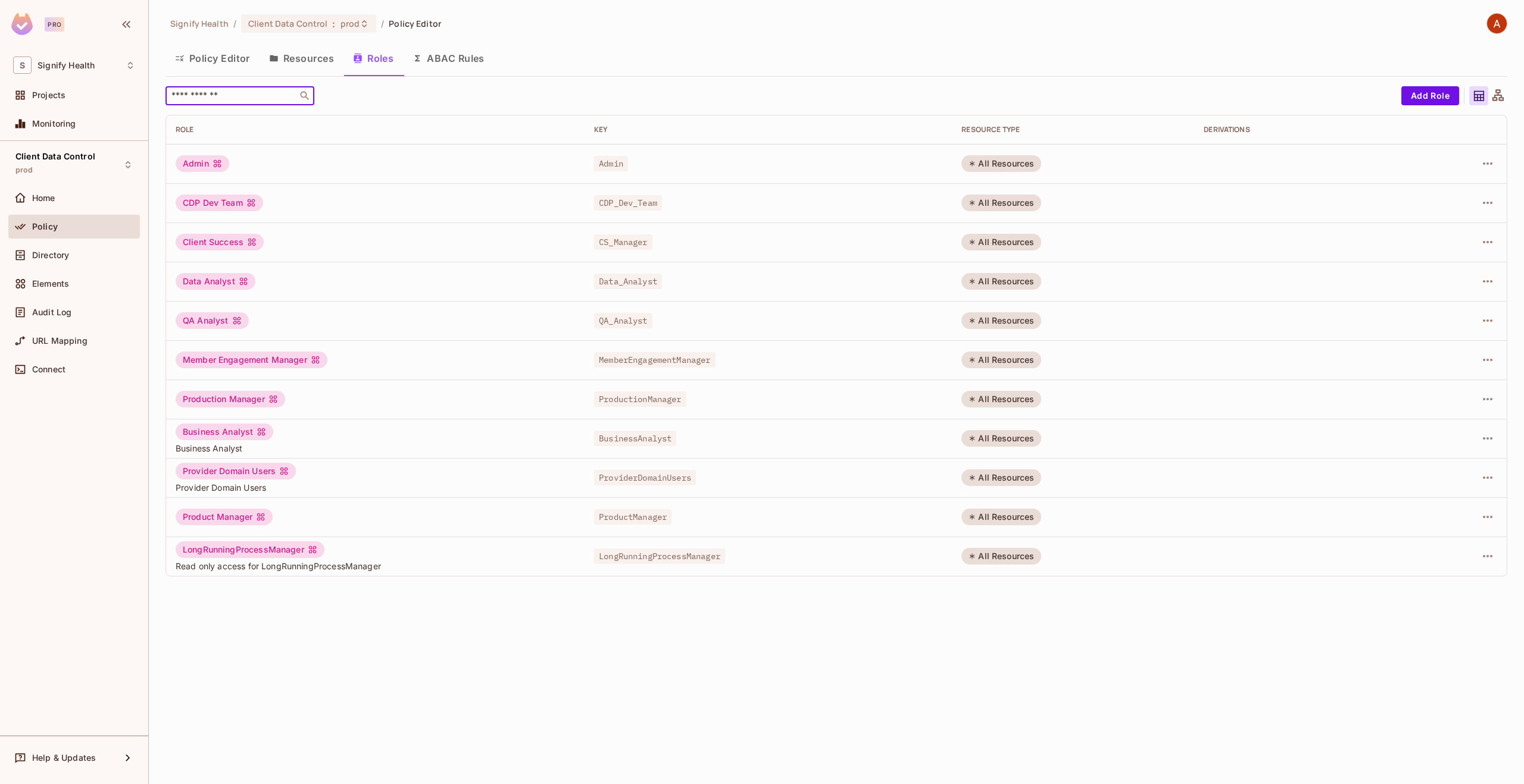
click at [229, 101] on input "text" at bounding box center [231, 95] width 125 height 12
click at [62, 200] on div "Home" at bounding box center [84, 198] width 103 height 10
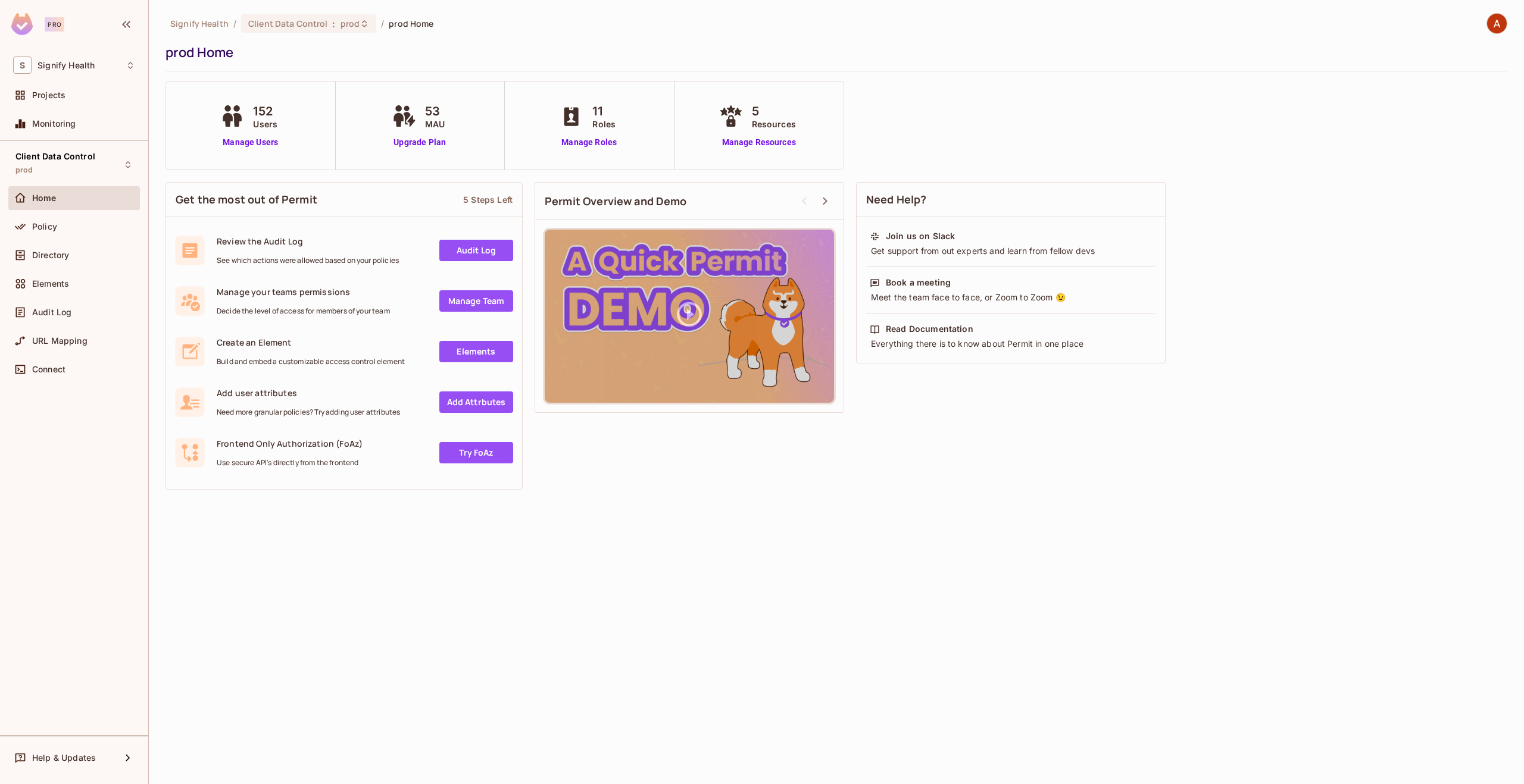
click at [600, 149] on div "11 Roles Manage Roles" at bounding box center [590, 126] width 170 height 89
click at [275, 143] on link "Manage Users" at bounding box center [249, 143] width 66 height 13
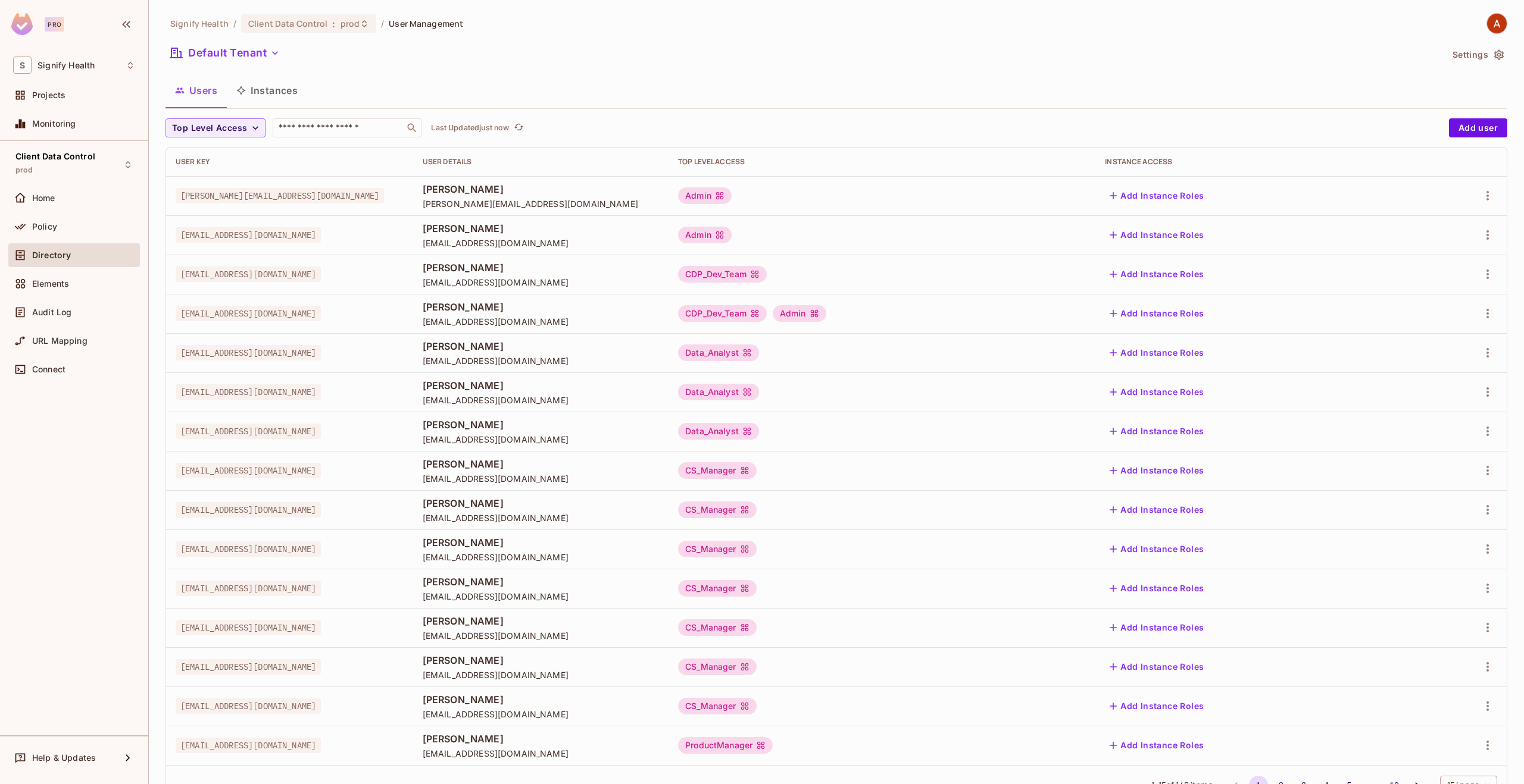
scroll to position [47, 0]
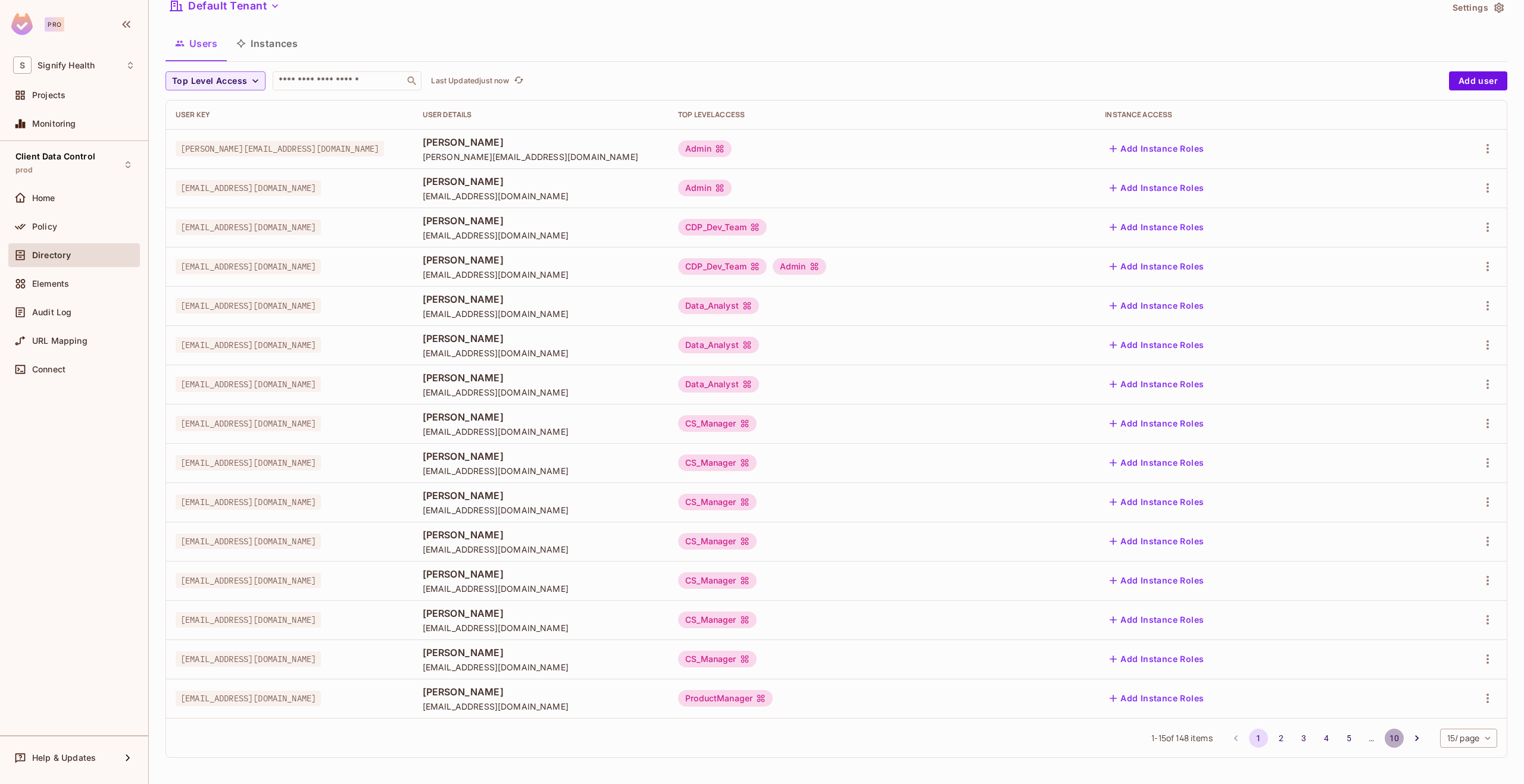
click at [1396, 735] on button "10" at bounding box center [1394, 738] width 19 height 19
